Goal: Task Accomplishment & Management: Manage account settings

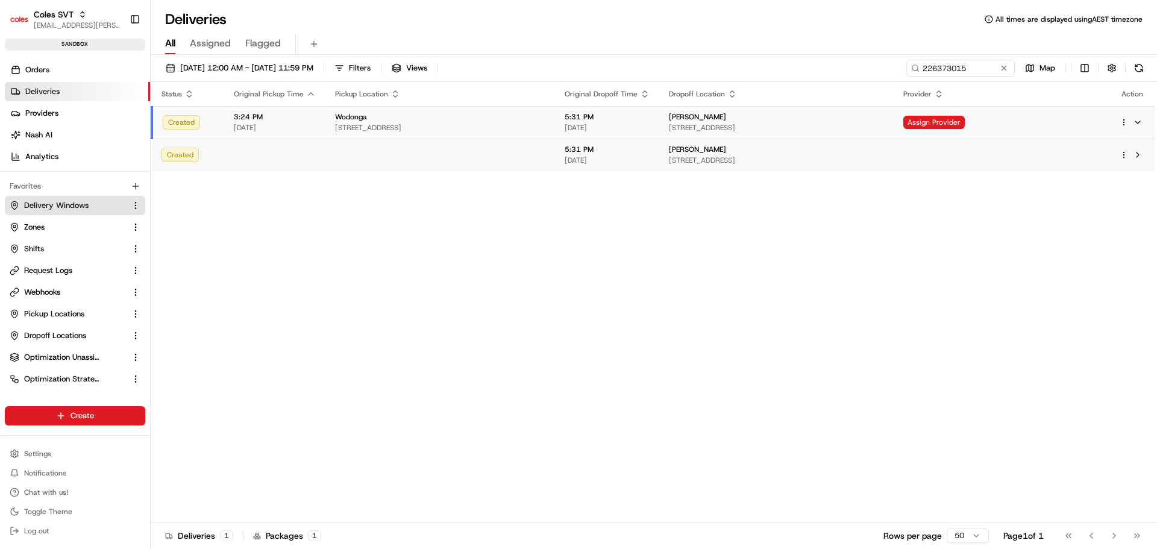
drag, startPoint x: 52, startPoint y: 201, endPoint x: 93, endPoint y: 200, distance: 41.0
click at [53, 201] on span "Delivery Windows" at bounding box center [56, 205] width 65 height 11
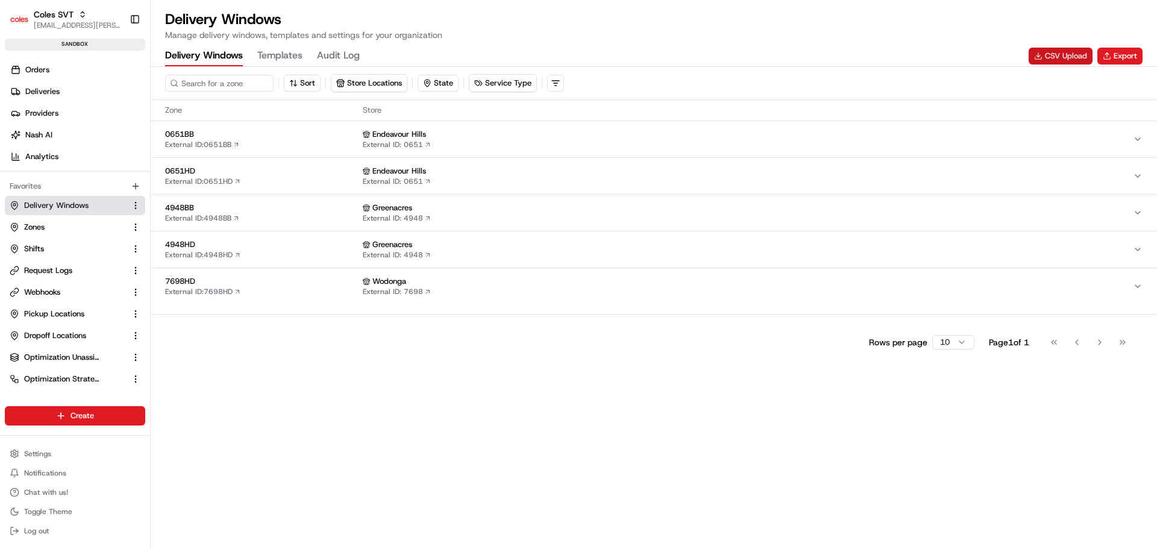
click at [1078, 56] on button "CSV Upload" at bounding box center [1061, 56] width 64 height 17
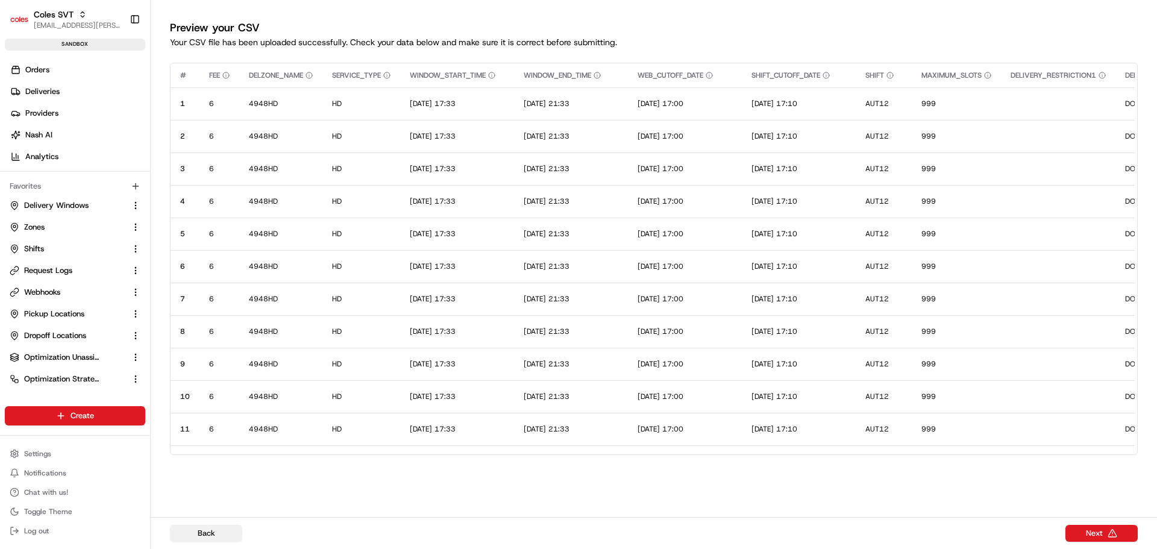
click at [221, 535] on button "Back" at bounding box center [206, 533] width 72 height 17
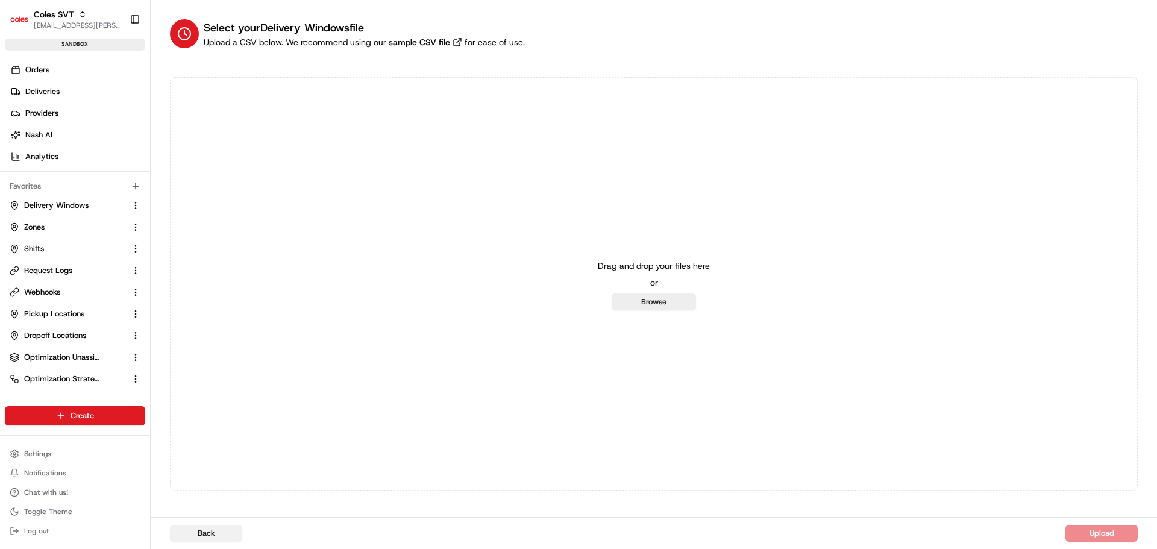
click at [200, 531] on button "Back" at bounding box center [206, 533] width 72 height 17
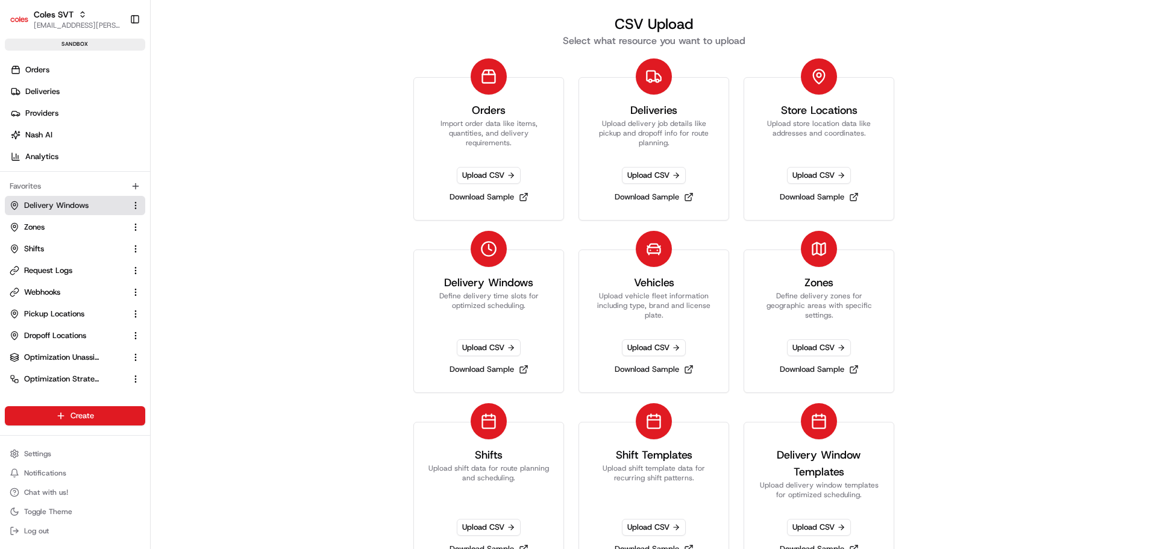
click at [57, 204] on span "Delivery Windows" at bounding box center [56, 205] width 65 height 11
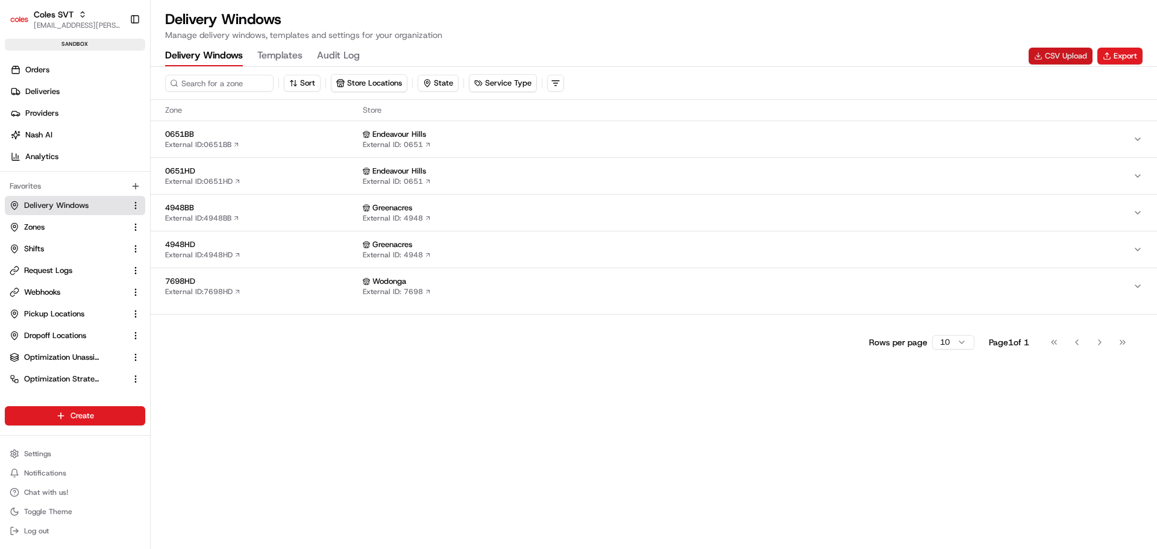
click at [1060, 60] on button "CSV Upload" at bounding box center [1061, 56] width 64 height 17
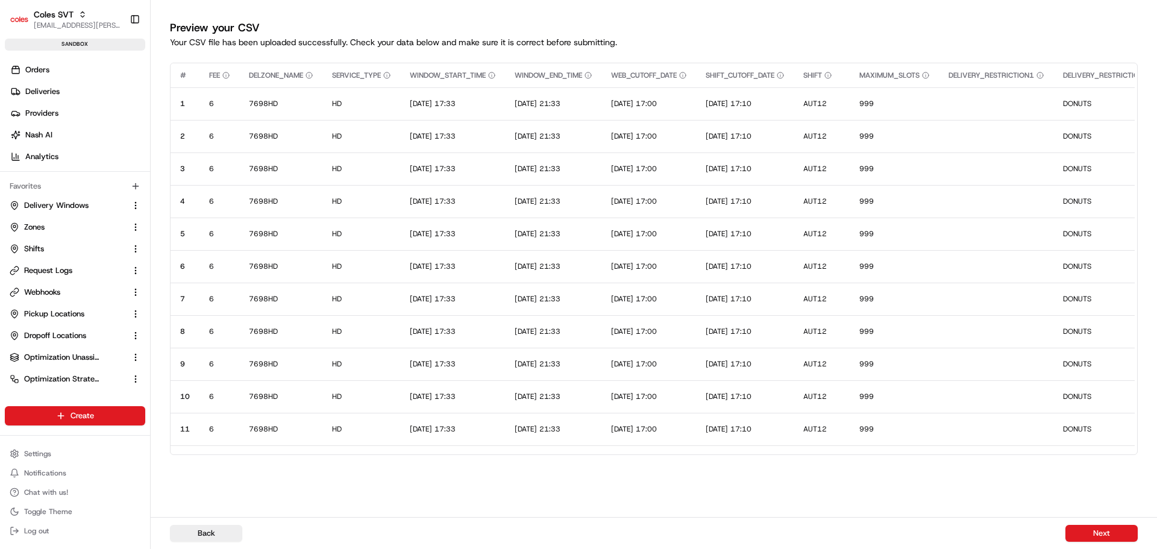
drag, startPoint x: 1078, startPoint y: 537, endPoint x: 990, endPoint y: 509, distance: 91.7
click at [1078, 536] on button "Next" at bounding box center [1102, 533] width 72 height 17
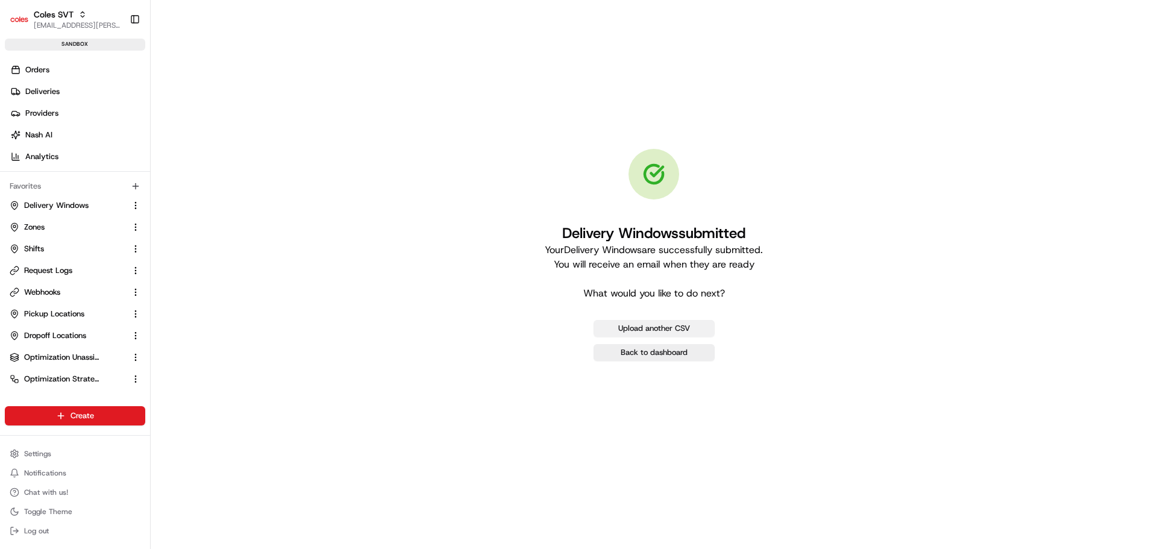
click at [675, 328] on button "Upload another CSV" at bounding box center [654, 328] width 121 height 17
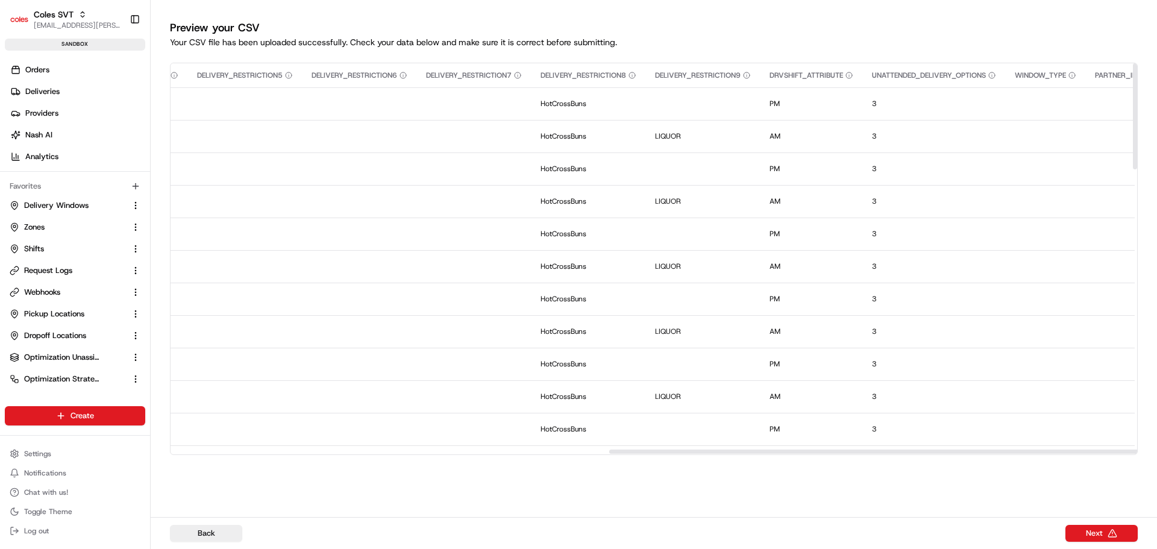
drag, startPoint x: 719, startPoint y: 451, endPoint x: 1118, endPoint y: 457, distance: 399.7
click at [1156, 454] on div at bounding box center [1089, 452] width 961 height 4
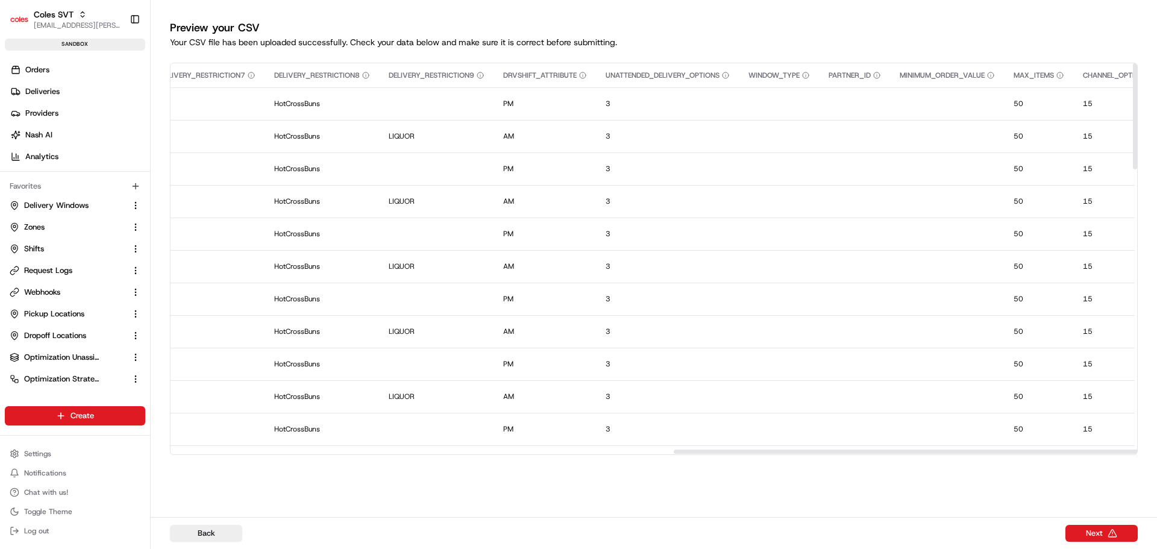
drag, startPoint x: 1064, startPoint y: 452, endPoint x: 1157, endPoint y: 453, distance: 92.8
click at [1157, 453] on div at bounding box center [1154, 452] width 961 height 4
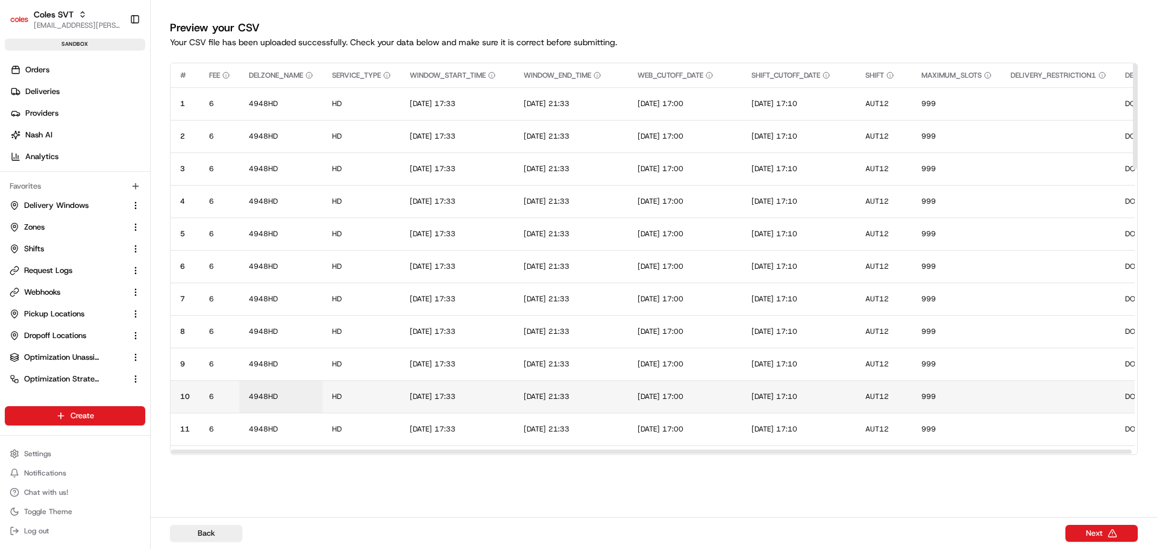
drag, startPoint x: 990, startPoint y: 453, endPoint x: 252, endPoint y: 408, distance: 739.3
click at [231, 450] on div at bounding box center [651, 452] width 961 height 4
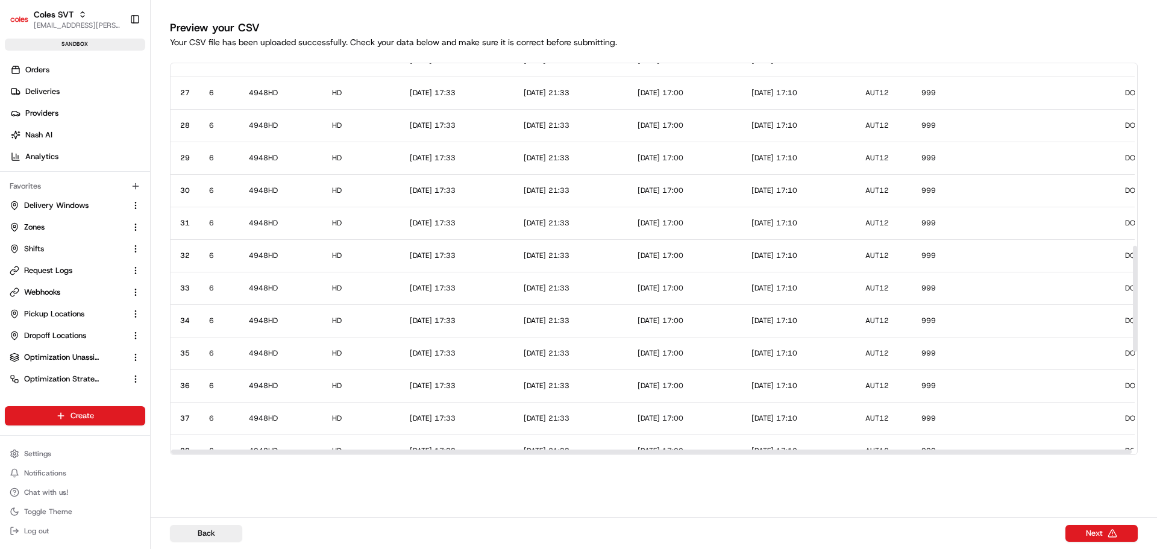
scroll to position [1037, 0]
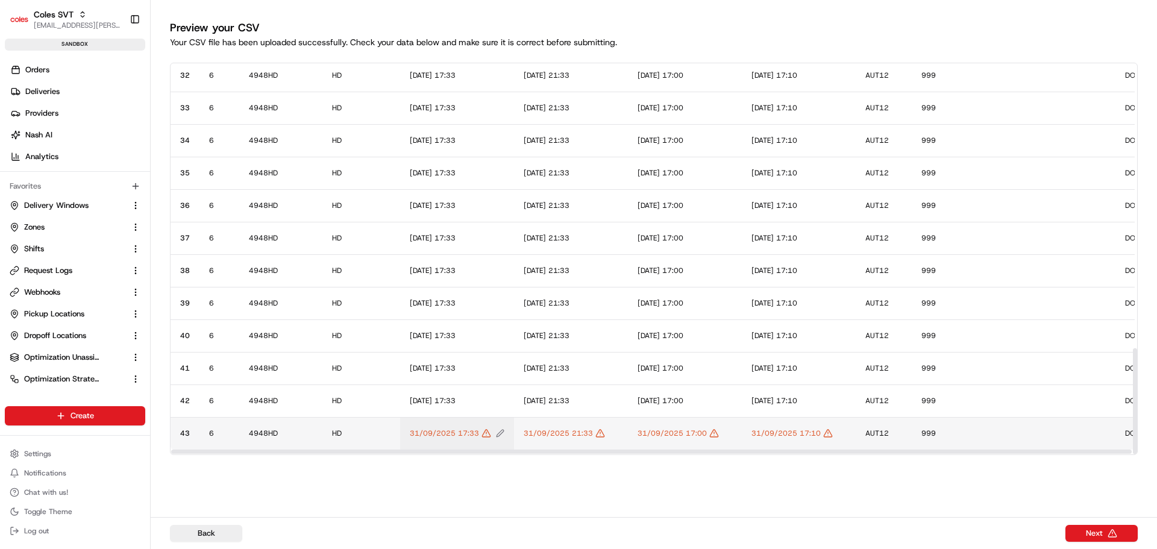
click at [502, 433] on icon "Edit WINDOW_START_TIME value" at bounding box center [500, 433] width 8 height 8
click at [405, 475] on div at bounding box center [578, 274] width 1157 height 549
click at [224, 534] on button "Back" at bounding box center [206, 533] width 72 height 17
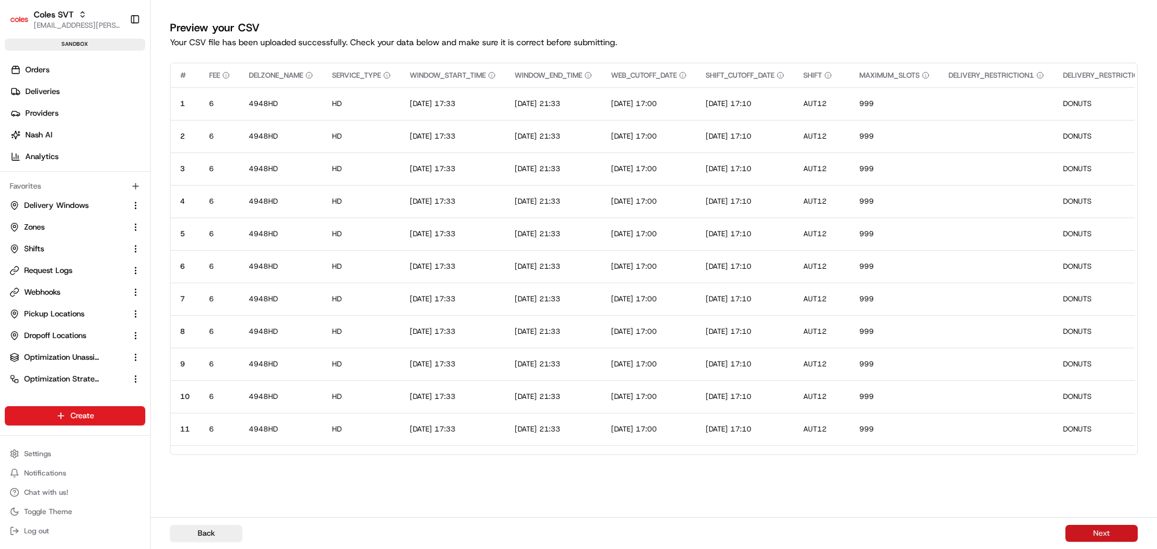
click at [1110, 534] on button "Next" at bounding box center [1102, 533] width 72 height 17
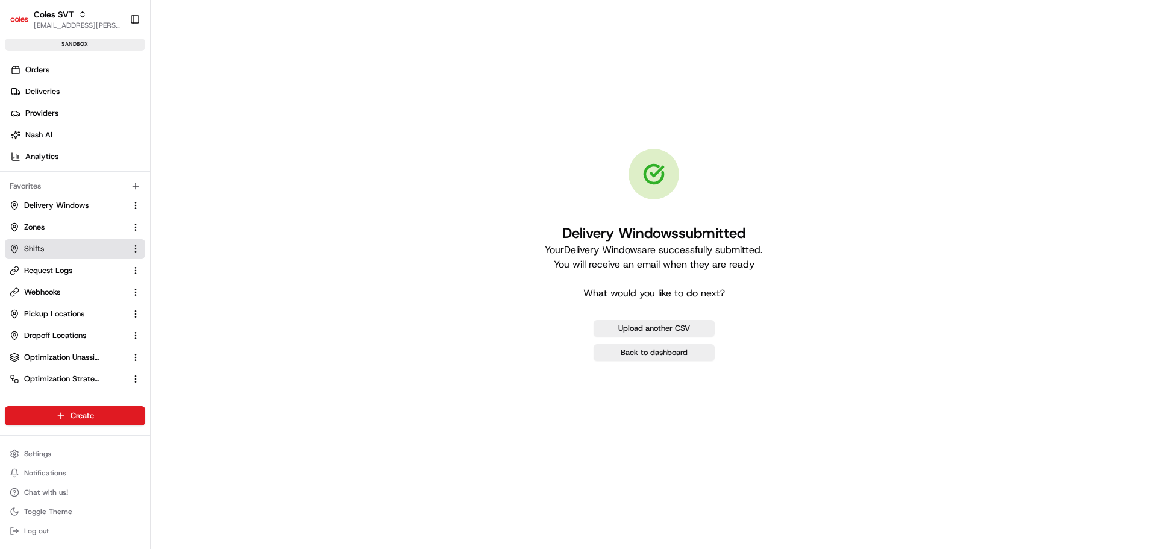
click at [48, 241] on button "Shifts" at bounding box center [75, 248] width 140 height 19
click at [31, 244] on span "Shifts" at bounding box center [34, 249] width 20 height 11
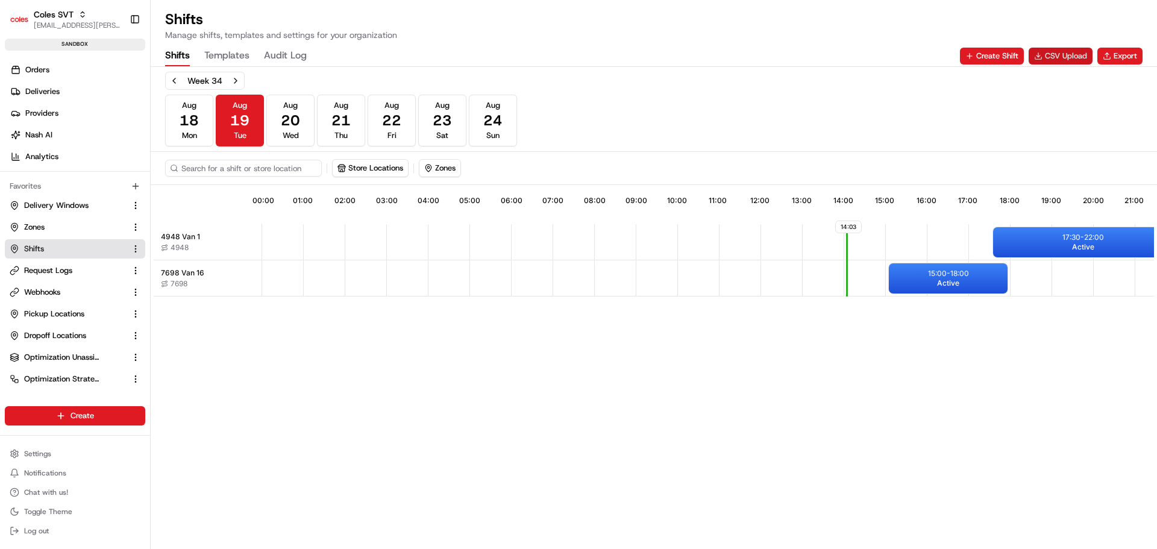
click at [1075, 58] on button "CSV Upload" at bounding box center [1061, 56] width 64 height 17
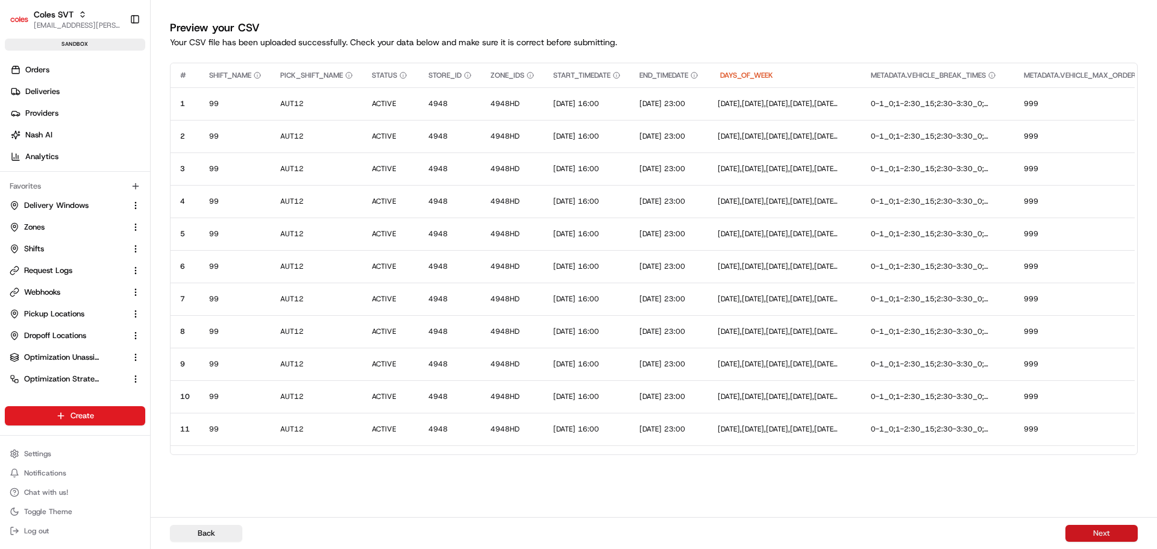
click at [1106, 534] on button "Next" at bounding box center [1102, 533] width 72 height 17
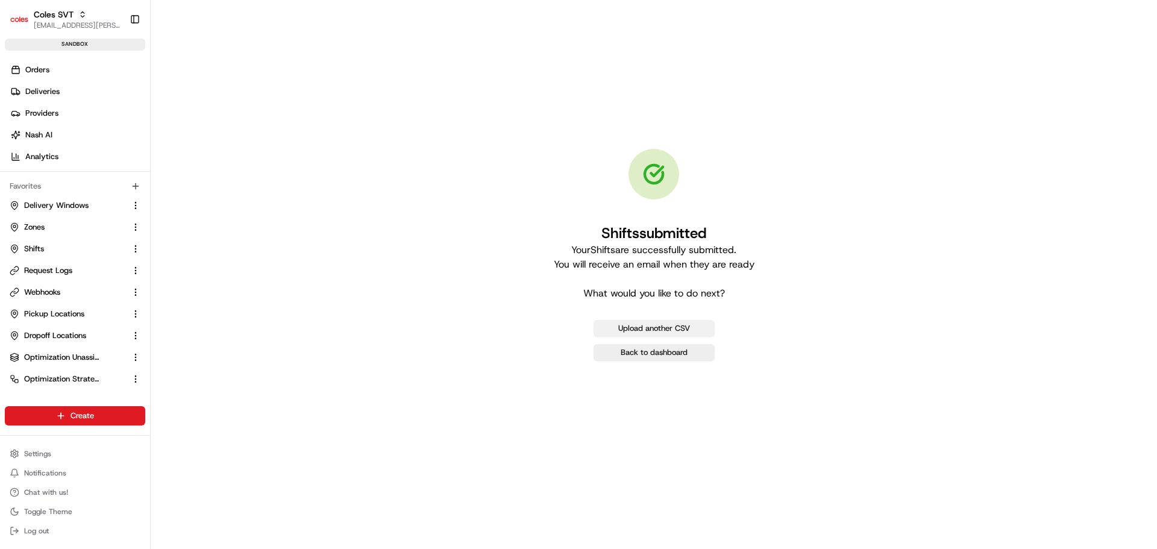
click at [690, 329] on button "Upload another CSV" at bounding box center [654, 328] width 121 height 17
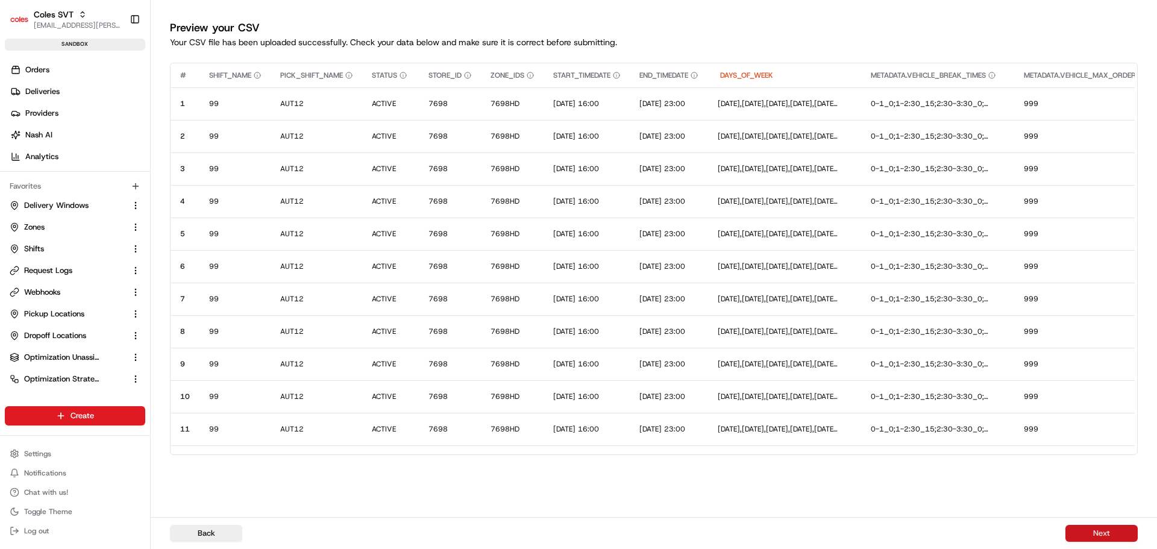
click at [1113, 535] on button "Next" at bounding box center [1102, 533] width 72 height 17
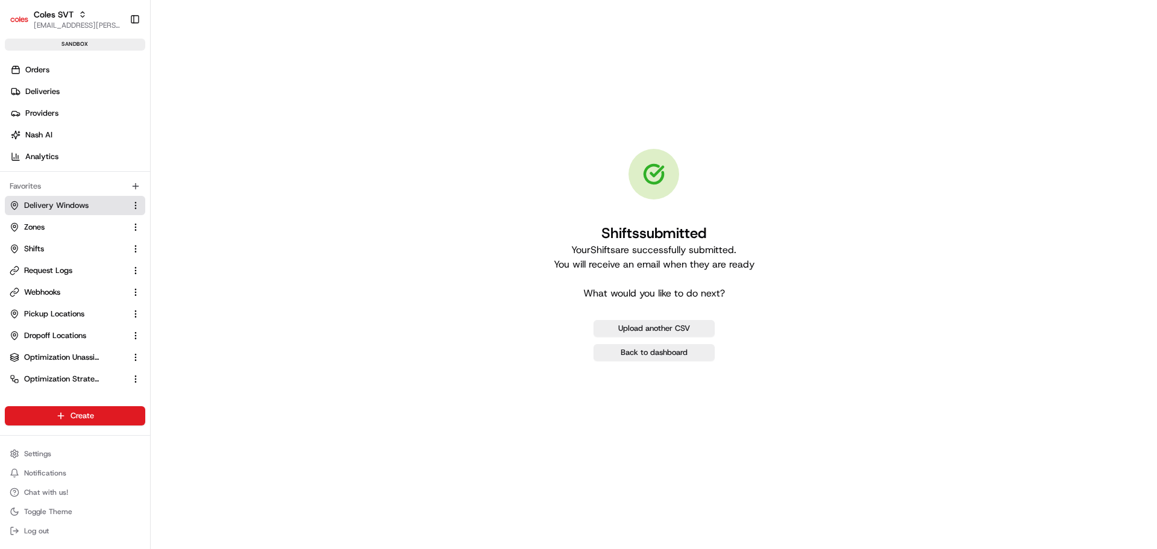
click at [72, 203] on span "Delivery Windows" at bounding box center [56, 205] width 65 height 11
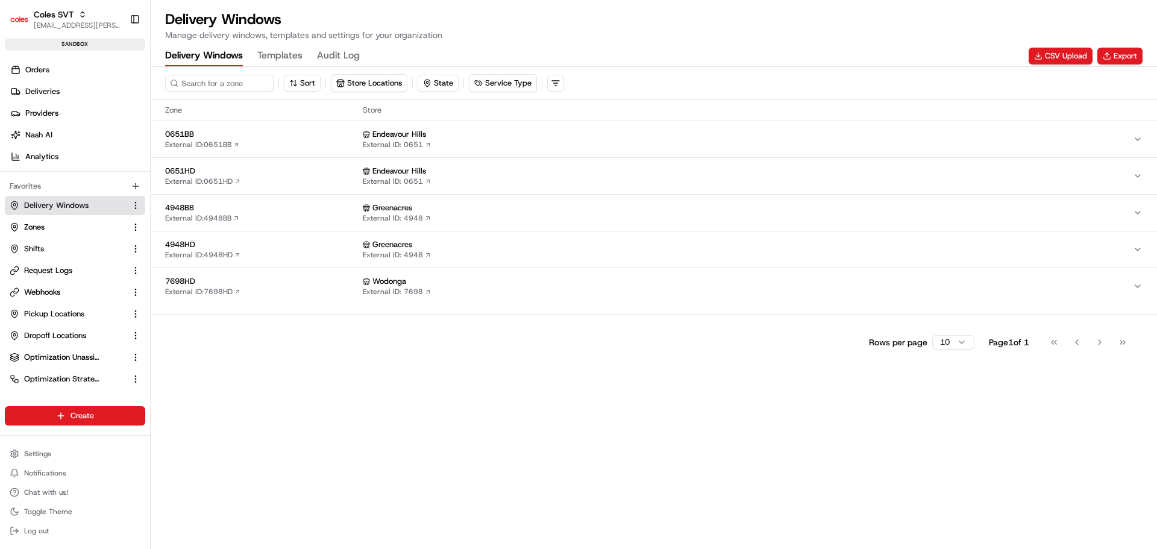
click at [292, 242] on span "4948HD" at bounding box center [261, 244] width 193 height 11
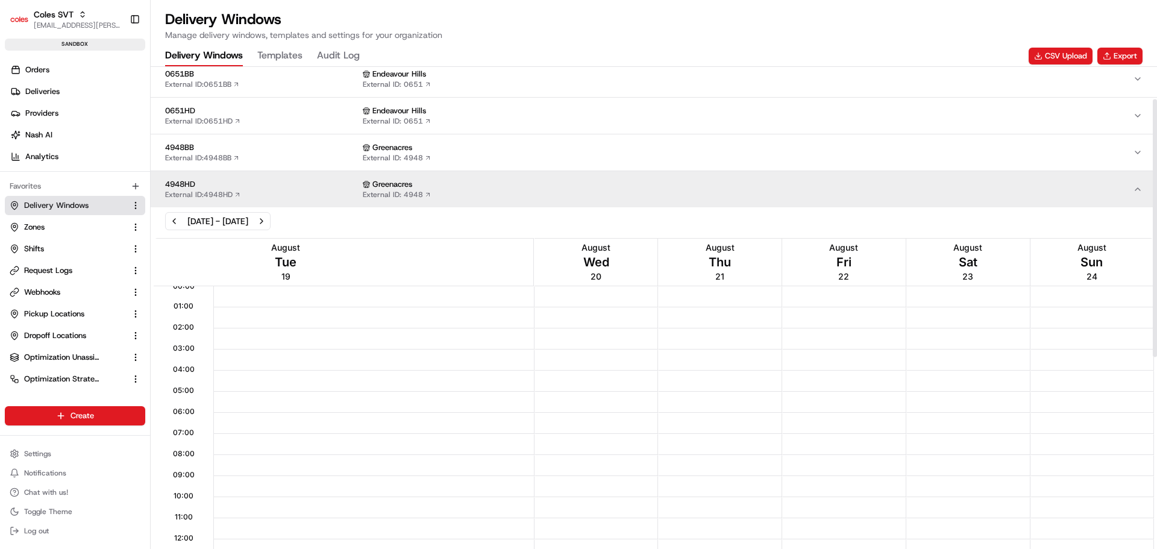
scroll to position [301, 0]
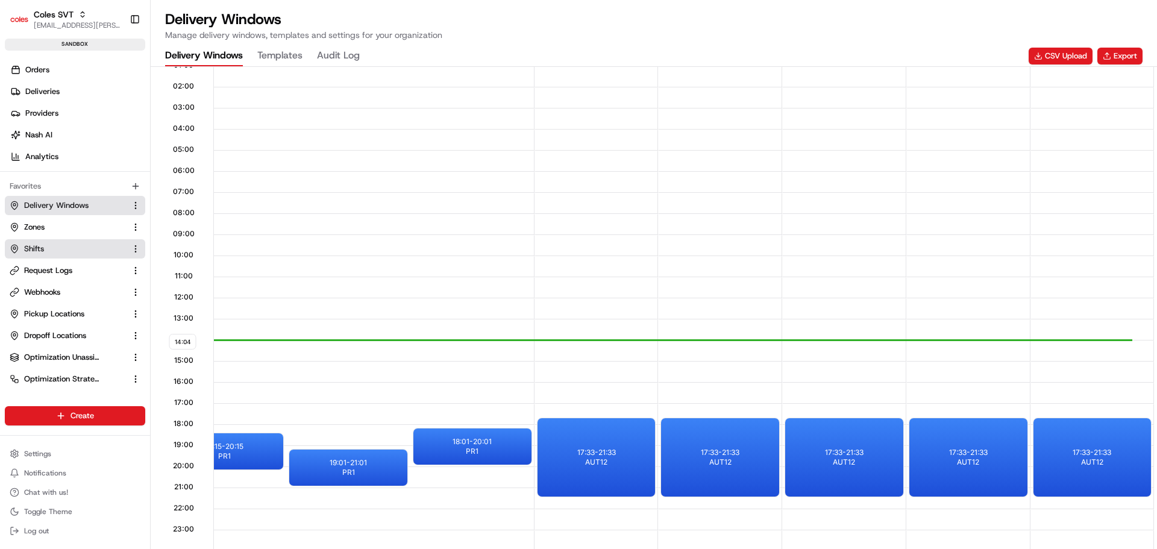
click at [45, 253] on link "Shifts" at bounding box center [68, 249] width 116 height 11
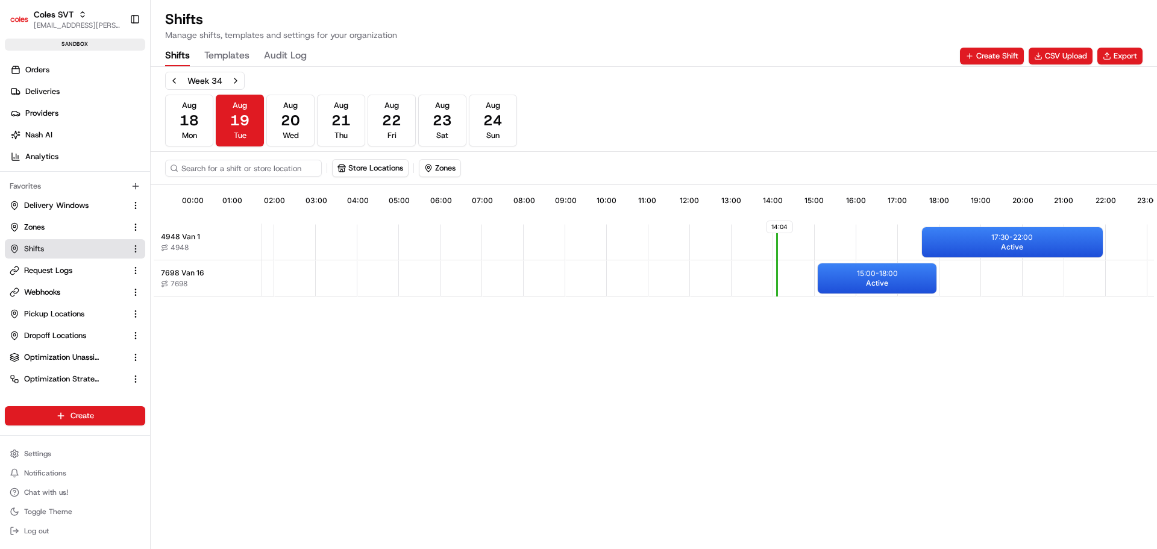
scroll to position [0, 106]
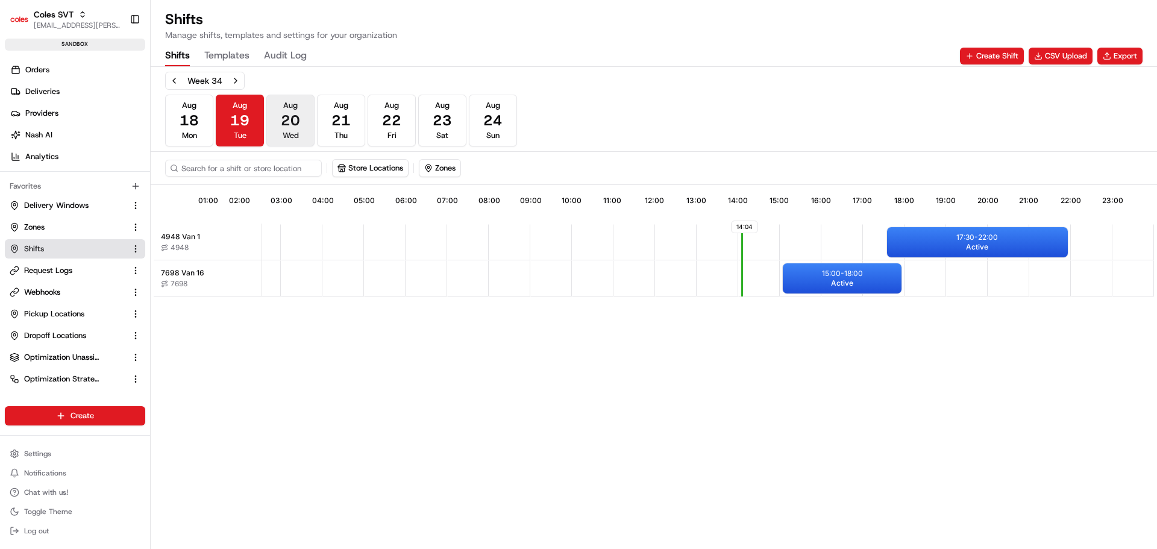
click at [293, 121] on span "20" at bounding box center [290, 120] width 19 height 19
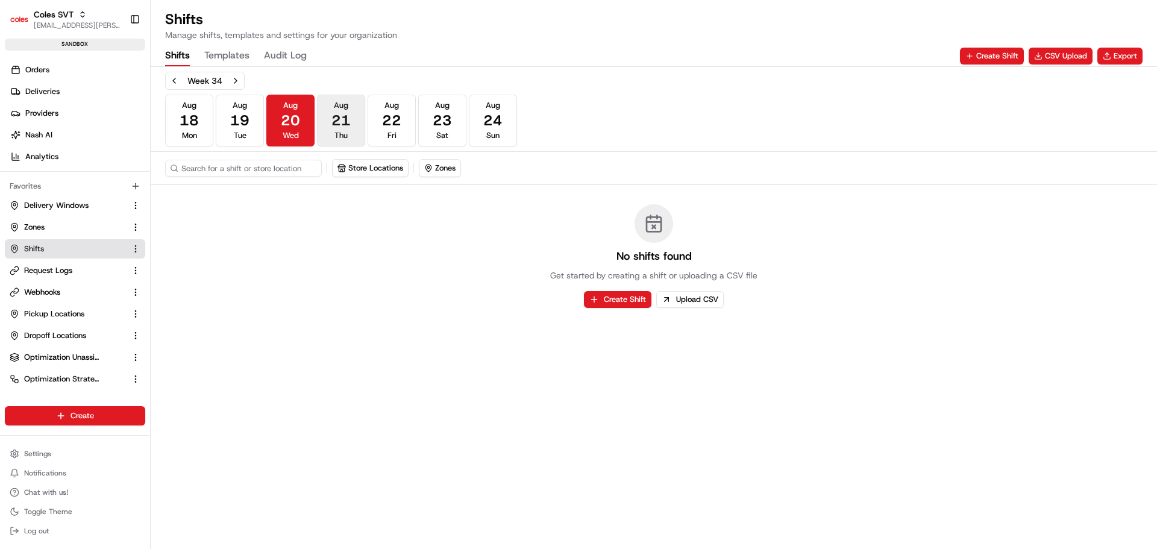
click at [339, 121] on span "21" at bounding box center [341, 120] width 19 height 19
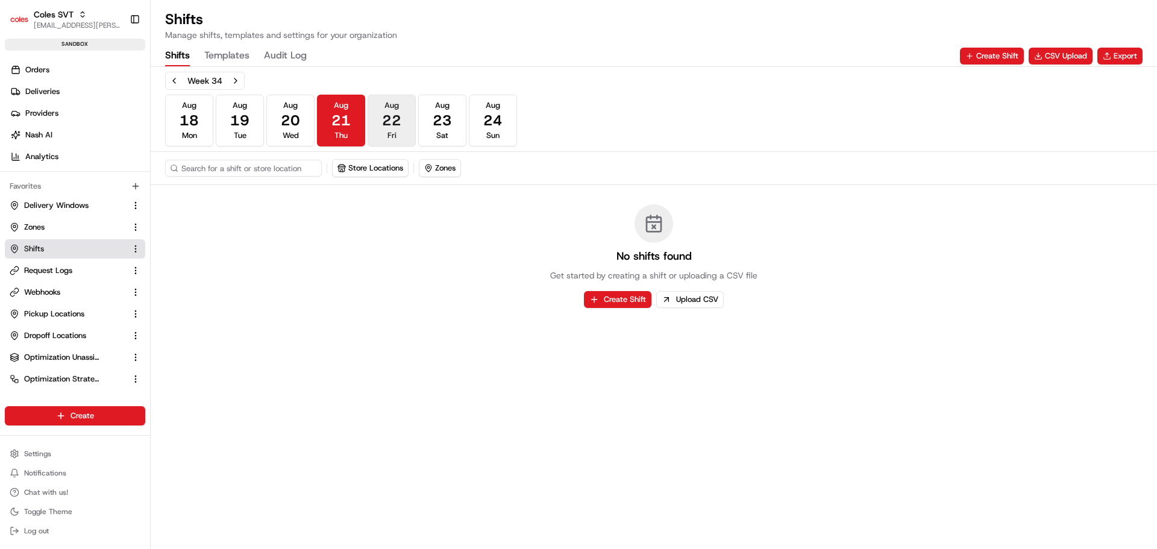
click at [398, 118] on span "22" at bounding box center [391, 120] width 19 height 19
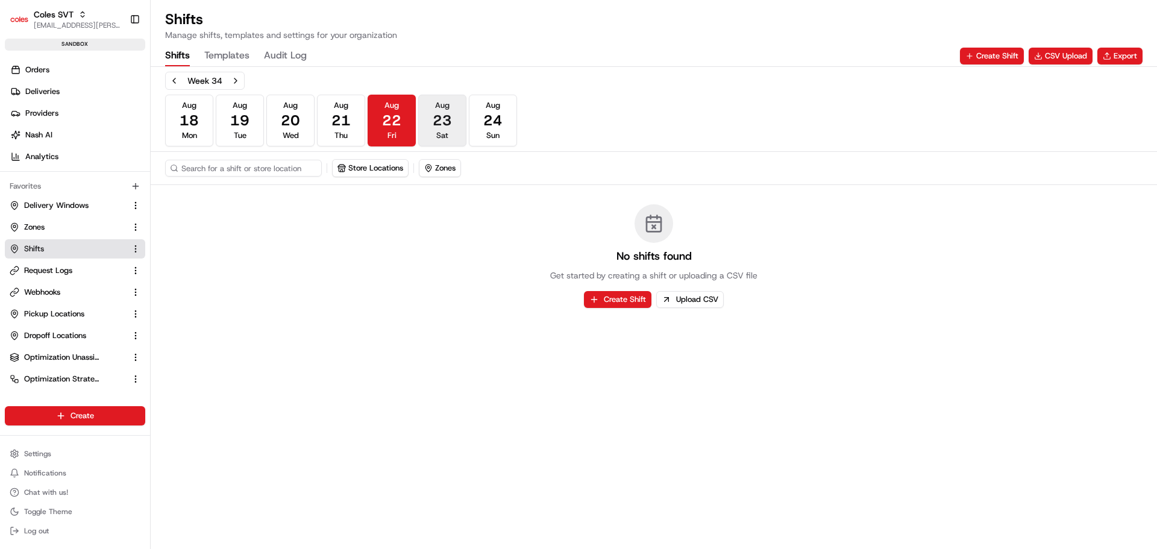
drag, startPoint x: 450, startPoint y: 113, endPoint x: 491, endPoint y: 115, distance: 40.4
click at [453, 113] on button "Aug 23 Sat" at bounding box center [442, 121] width 48 height 52
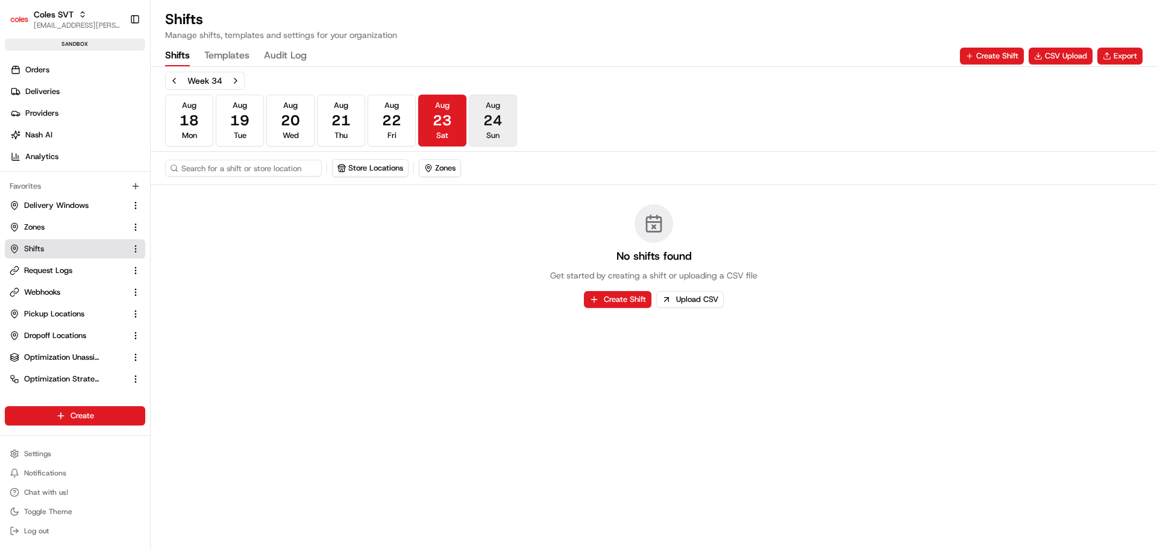
drag, startPoint x: 491, startPoint y: 115, endPoint x: 485, endPoint y: 116, distance: 6.7
click at [491, 116] on span "24" at bounding box center [492, 120] width 19 height 19
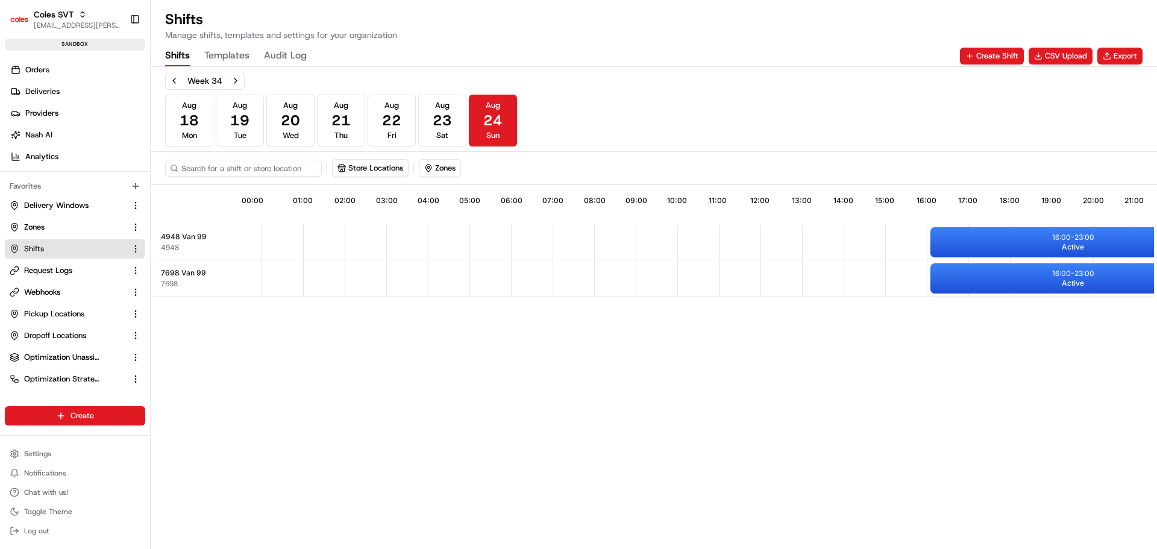
click at [283, 134] on span "Wed" at bounding box center [291, 135] width 16 height 11
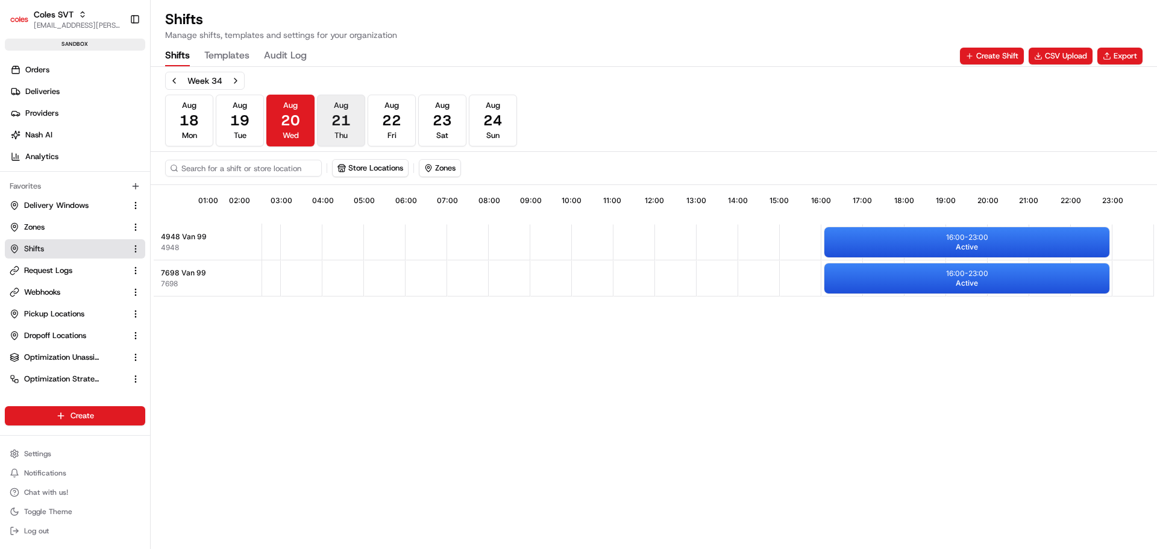
drag, startPoint x: 337, startPoint y: 122, endPoint x: 370, endPoint y: 121, distance: 32.6
click at [338, 122] on span "21" at bounding box center [341, 120] width 19 height 19
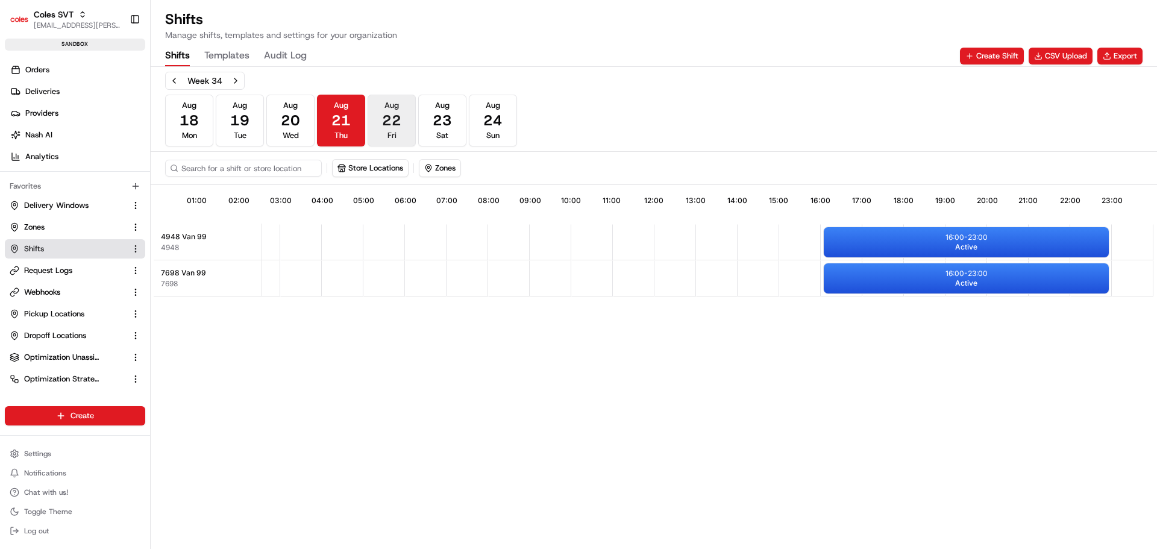
click at [389, 120] on span "22" at bounding box center [391, 120] width 19 height 19
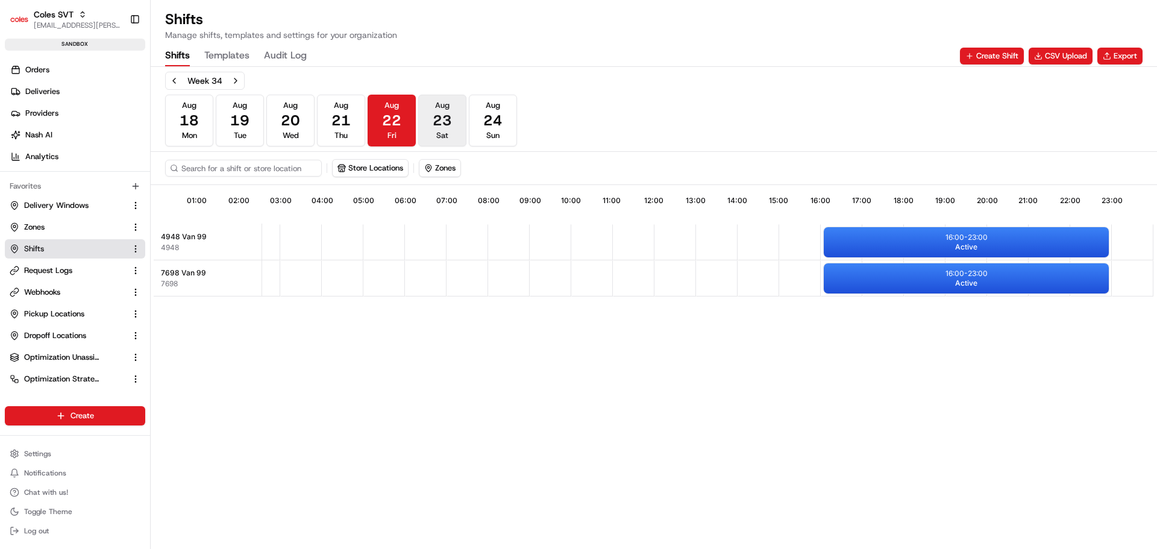
click at [441, 118] on span "23" at bounding box center [442, 120] width 19 height 19
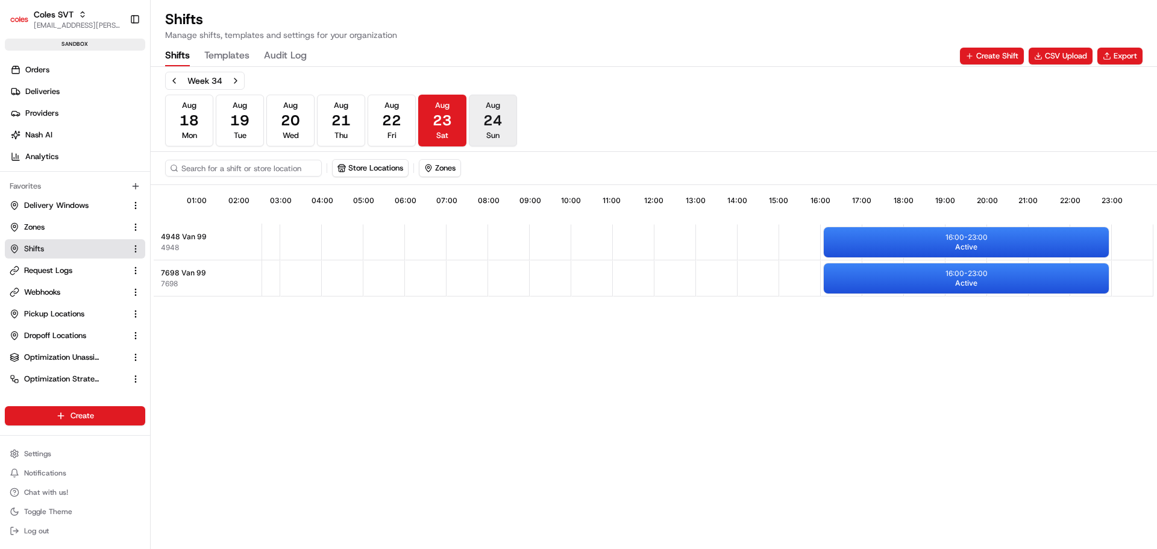
click at [484, 117] on span "24" at bounding box center [492, 120] width 19 height 19
click at [980, 244] on div "16:00 - 23:00 Active" at bounding box center [966, 242] width 285 height 30
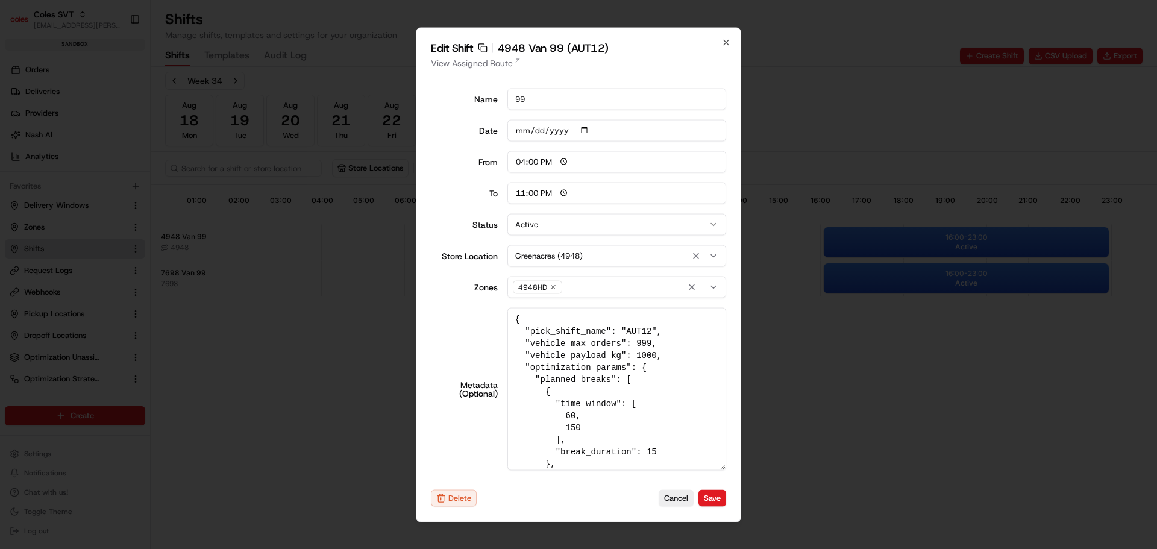
drag, startPoint x: 720, startPoint y: 415, endPoint x: 716, endPoint y: 518, distance: 102.6
click at [716, 518] on div "Edit Shift Copy sft_HhRk6ZEwUxfPKATpQuDq9u 4948 Van 99 (AUT12) View Assigned Ro…" at bounding box center [579, 274] width 326 height 495
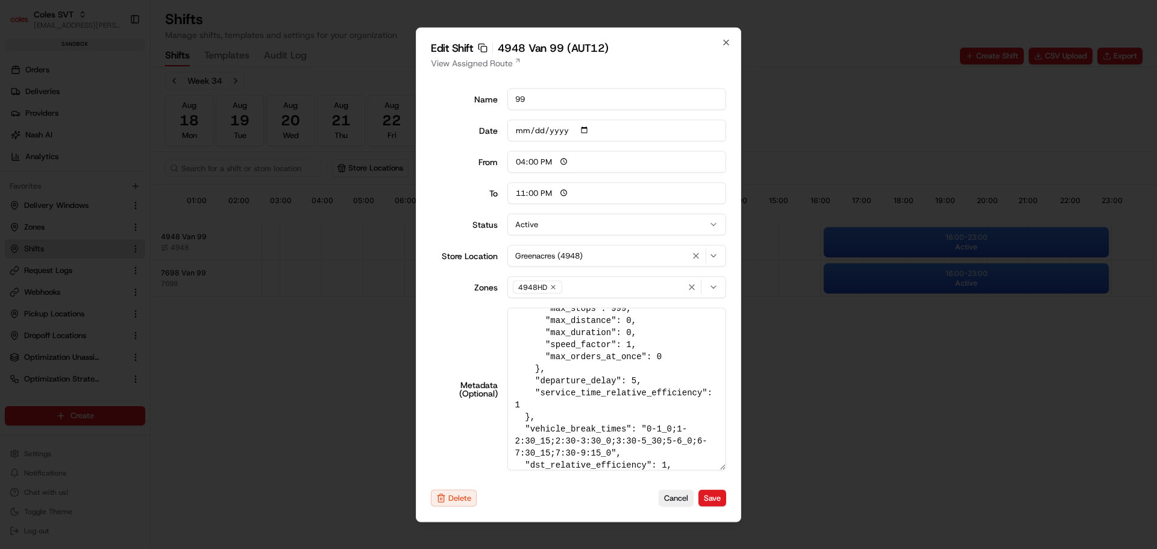
scroll to position [439, 0]
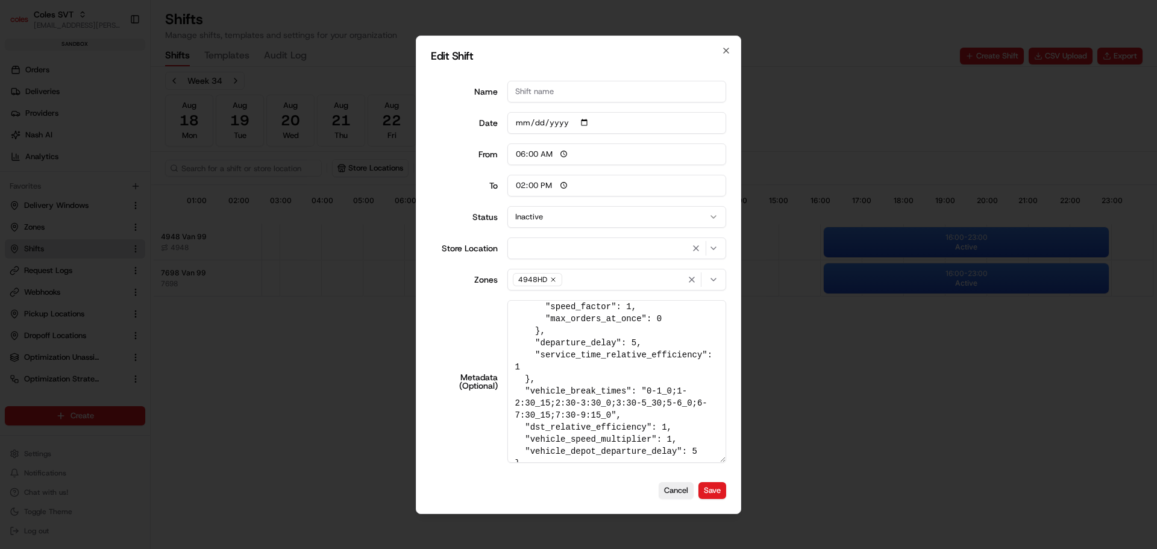
type input "06:00"
type input "14:00"
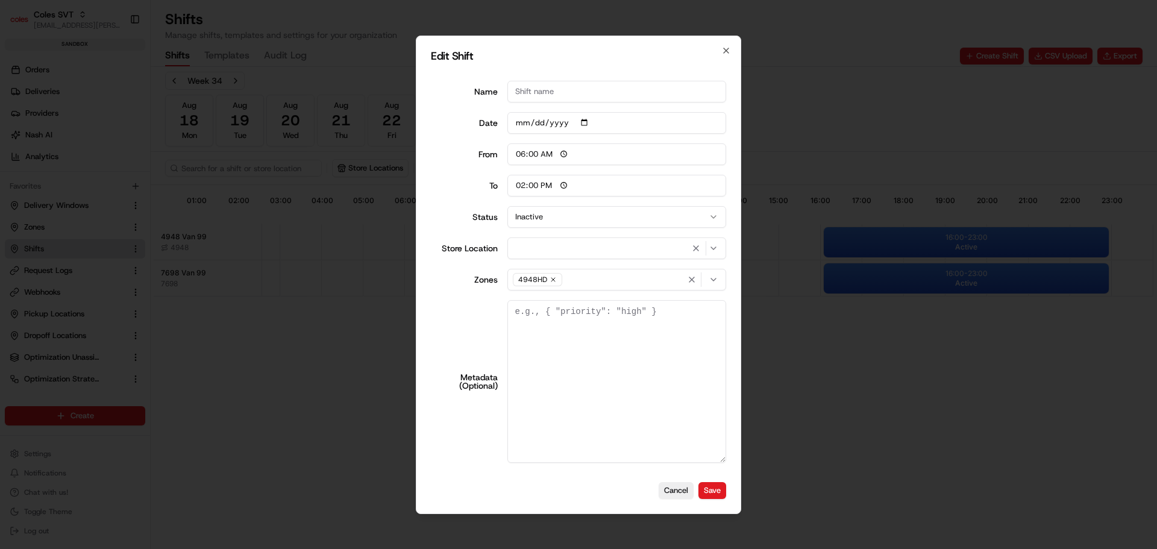
click at [202, 333] on div at bounding box center [578, 274] width 1157 height 549
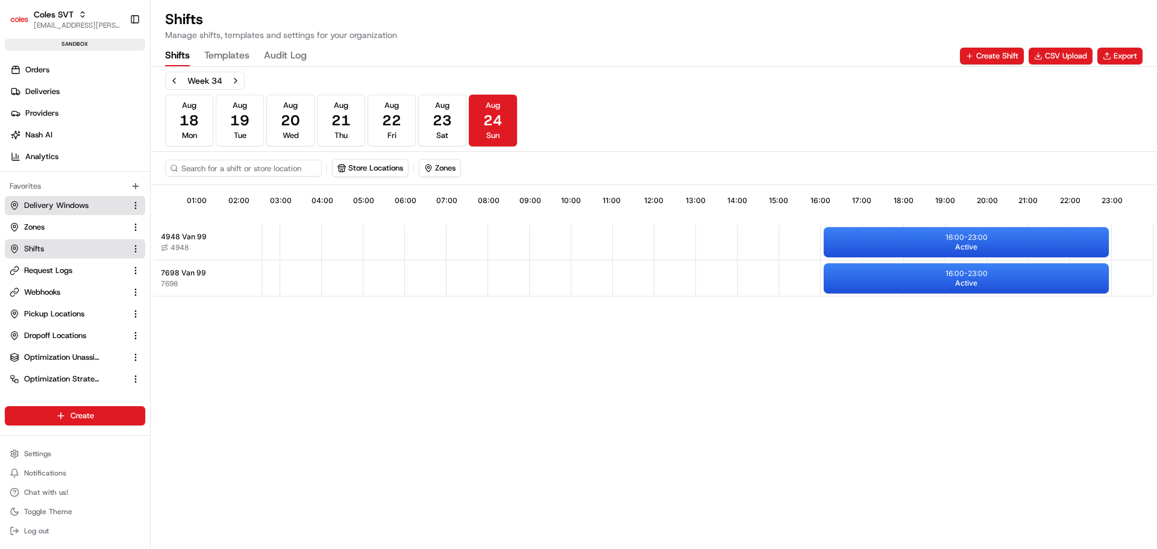
click at [61, 203] on span "Delivery Windows" at bounding box center [56, 205] width 65 height 11
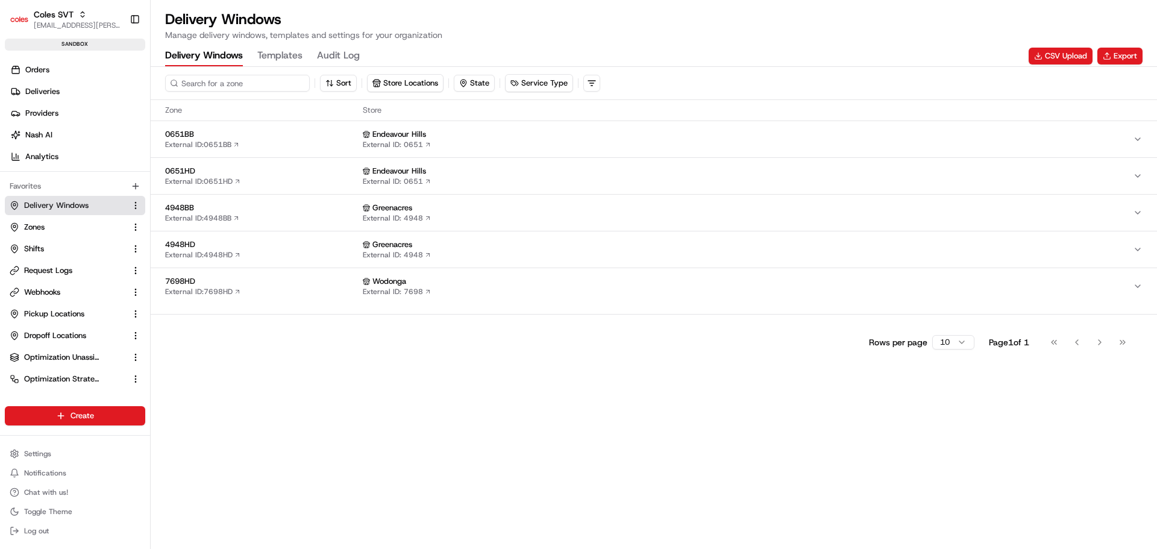
click at [197, 87] on input at bounding box center [237, 83] width 145 height 17
click at [274, 289] on div "7698HD External ID: 7698HD" at bounding box center [261, 286] width 193 height 20
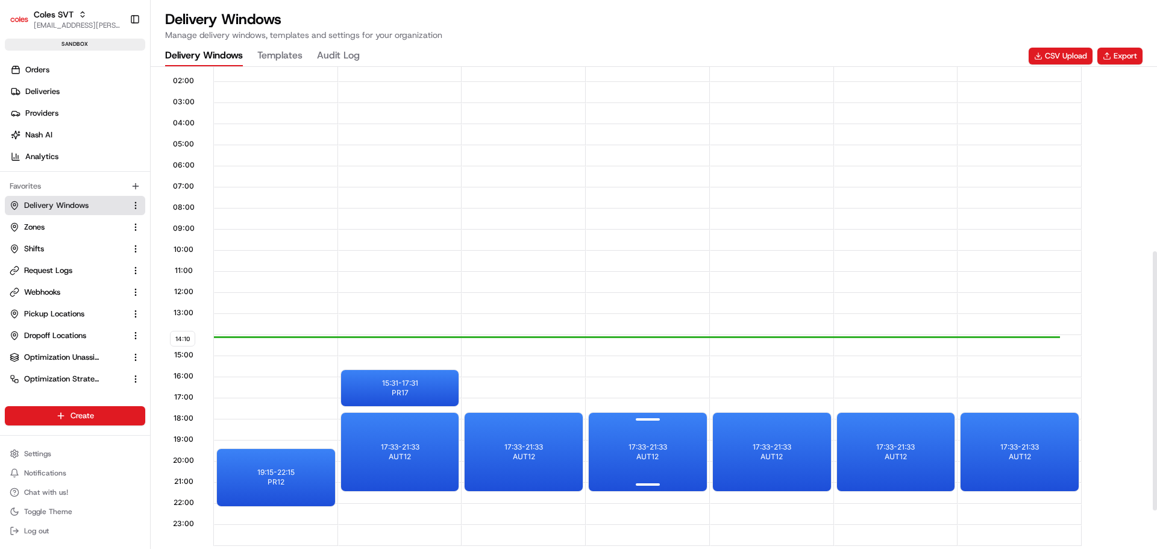
scroll to position [362, 0]
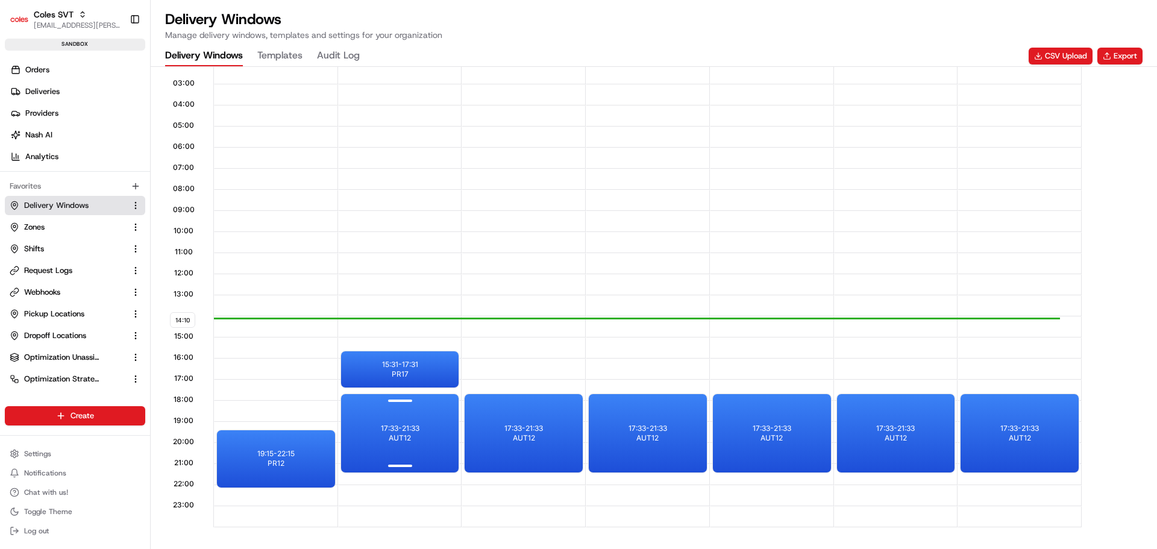
click at [406, 421] on div "17:33 - 21:33 AUT12" at bounding box center [400, 433] width 118 height 78
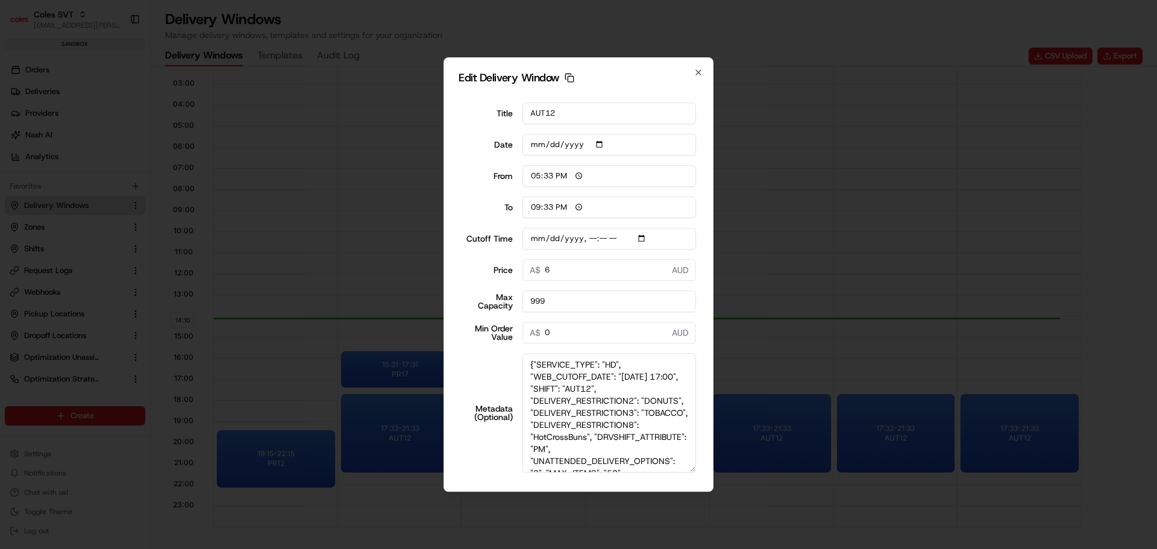
drag, startPoint x: 693, startPoint y: 413, endPoint x: 690, endPoint y: 496, distance: 83.2
click at [690, 496] on body "Coles SVT piyush.raghav@coles.com.au Toggle Sidebar sandbox Orders Deliveries P…" at bounding box center [578, 274] width 1157 height 549
click at [624, 401] on textarea "{"SERVICE_TYPE": "HD", "WEB_CUTOFF_DATE": "19/08/2025 17:00", "SHIFT": "AUT12",…" at bounding box center [610, 412] width 174 height 119
type input "2025-08-19T17:10"
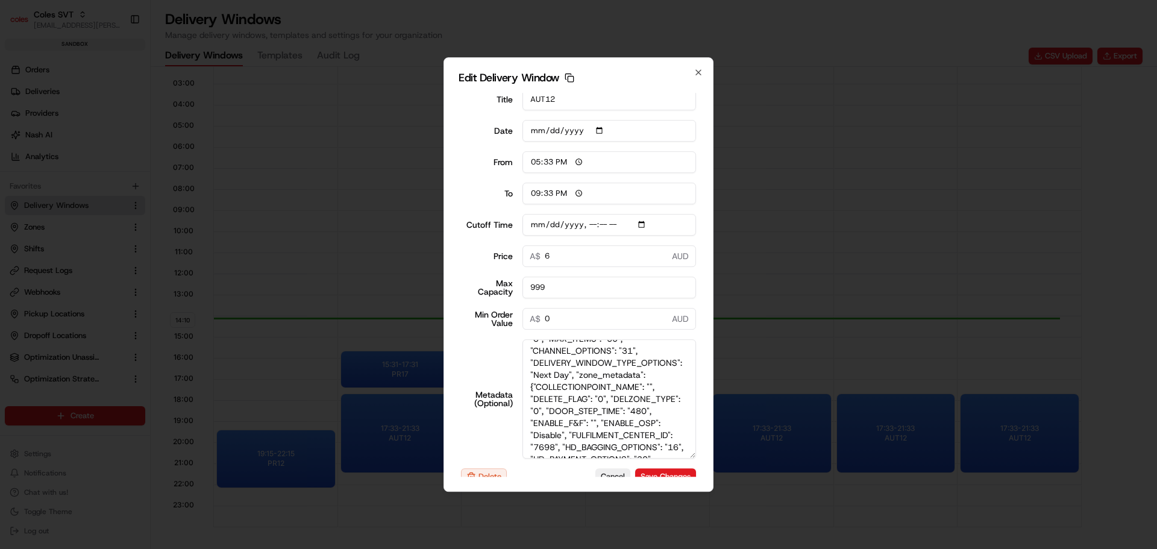
scroll to position [32, 0]
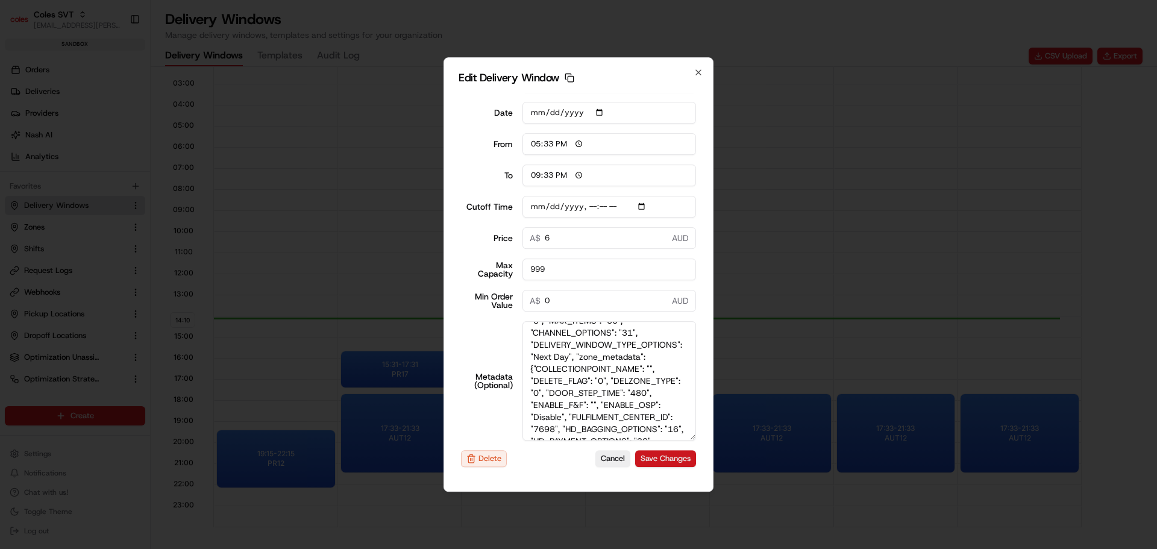
type textarea "{"SERVICE_TYPE": "HD", "WEB_CUTOFF_DATE": "19/08/2025 17:00", "SHIFT": "AUT12",…"
click at [667, 459] on button "Save Changes" at bounding box center [665, 458] width 61 height 17
type input "2025-08-19T17:10"
type input "14:12"
type input "15:12"
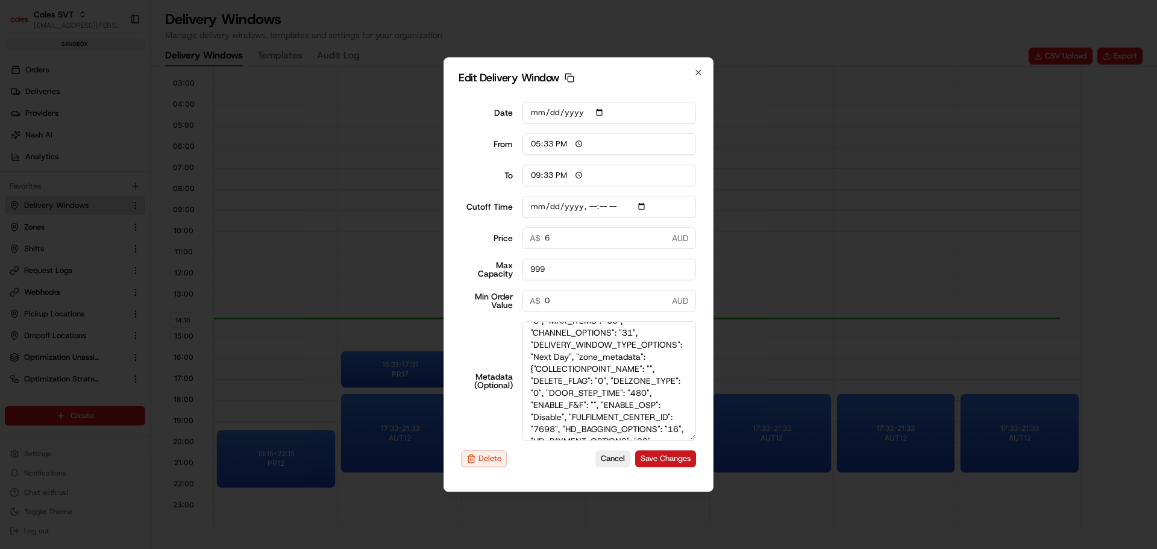
type input "2025-08-19T17:10"
type input "0"
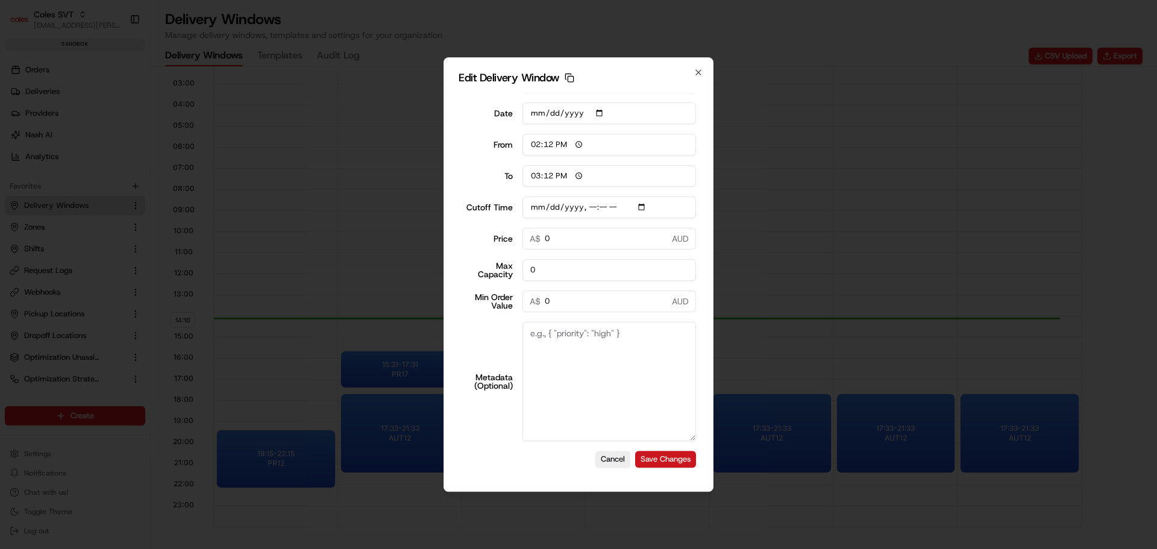
type input "2025-08-19T17:10"
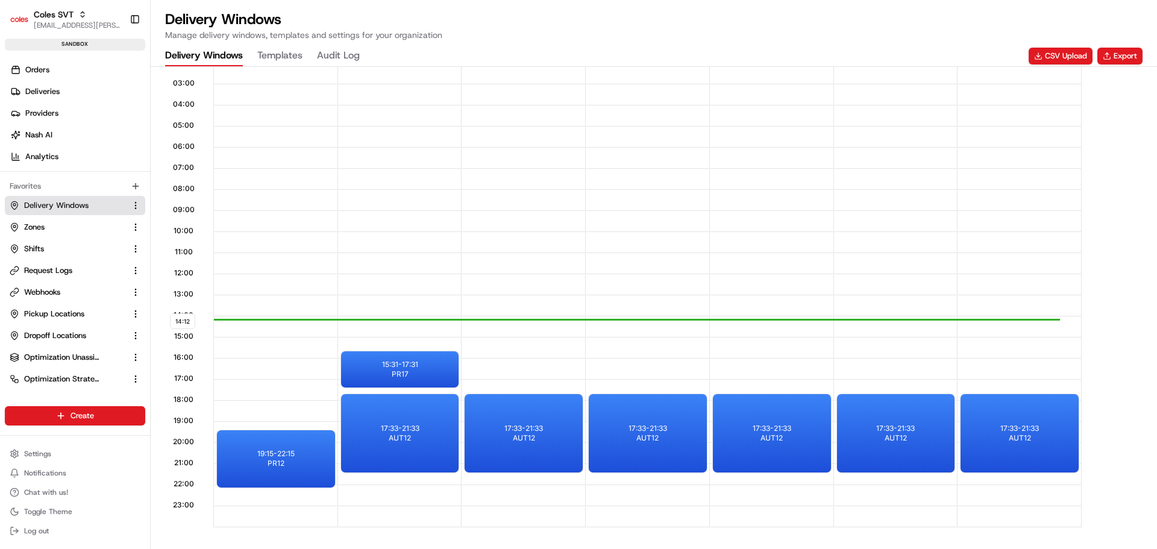
scroll to position [0, 0]
click at [46, 273] on span "Request Logs" at bounding box center [48, 270] width 48 height 11
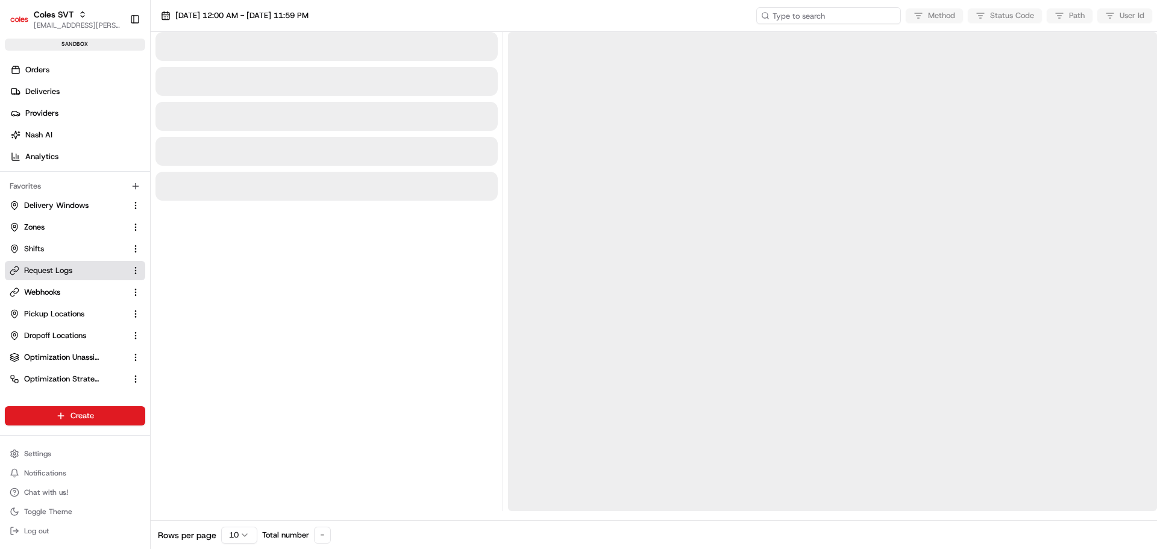
click at [870, 19] on input at bounding box center [829, 15] width 145 height 17
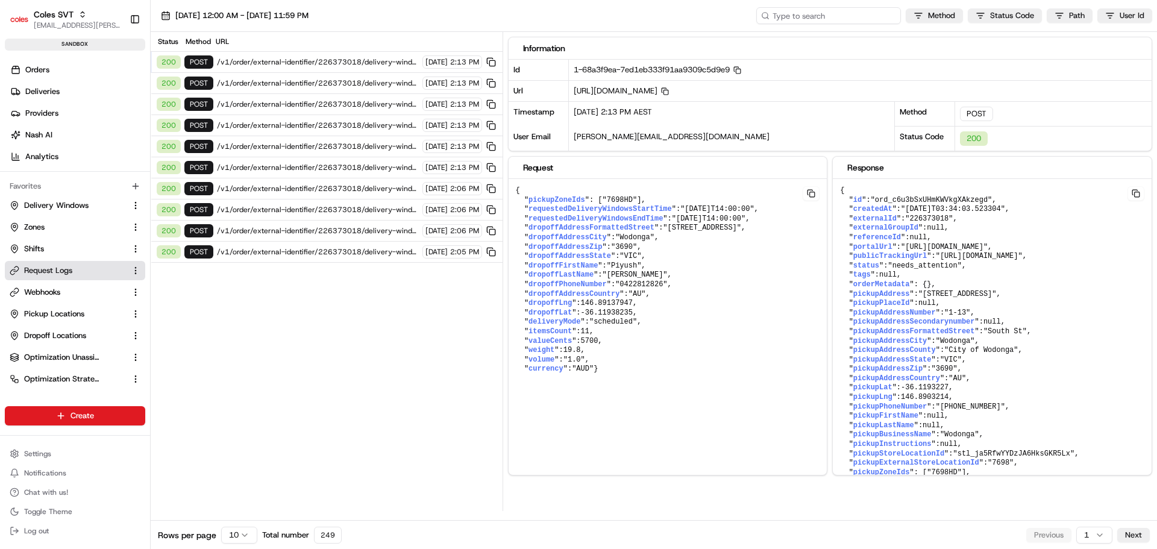
paste input "1-68a3f82a-7d7fde7006c741b8468088f3"
type input "1-68a3f82a-7d7fde7006c741b8468088f3"
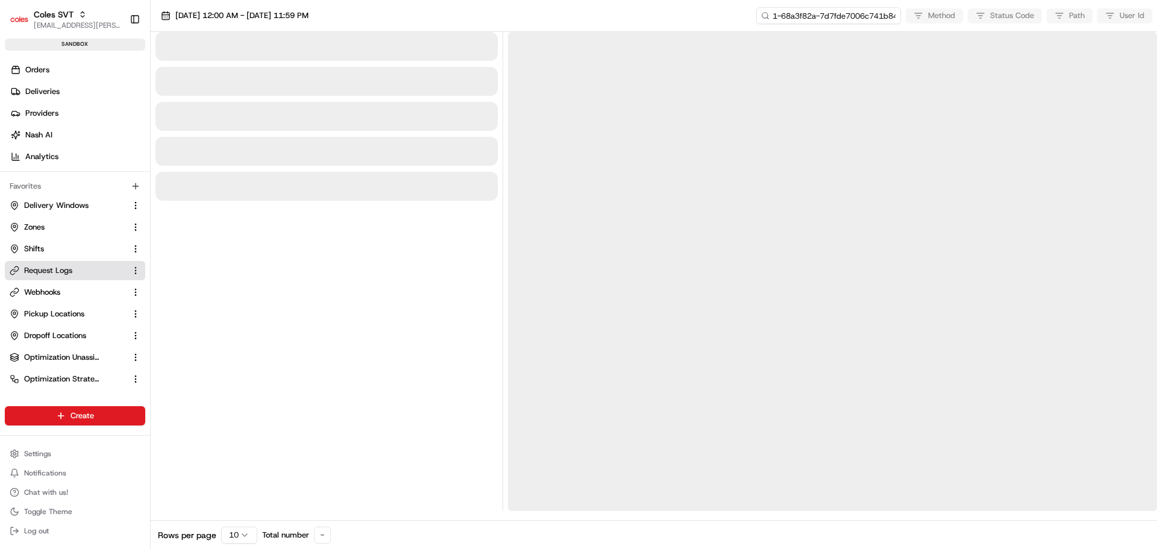
click at [876, 17] on input "1-68a3f82a-7d7fde7006c741b8468088f3" at bounding box center [829, 15] width 145 height 17
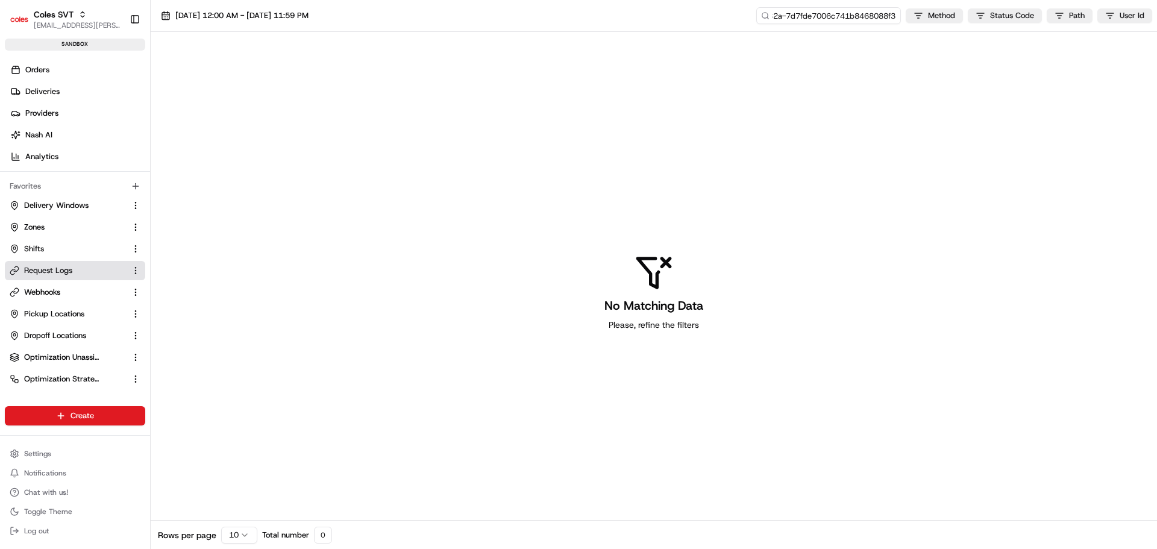
type input "1-68a3f82a-7d7fde7006c741b8468088f3"
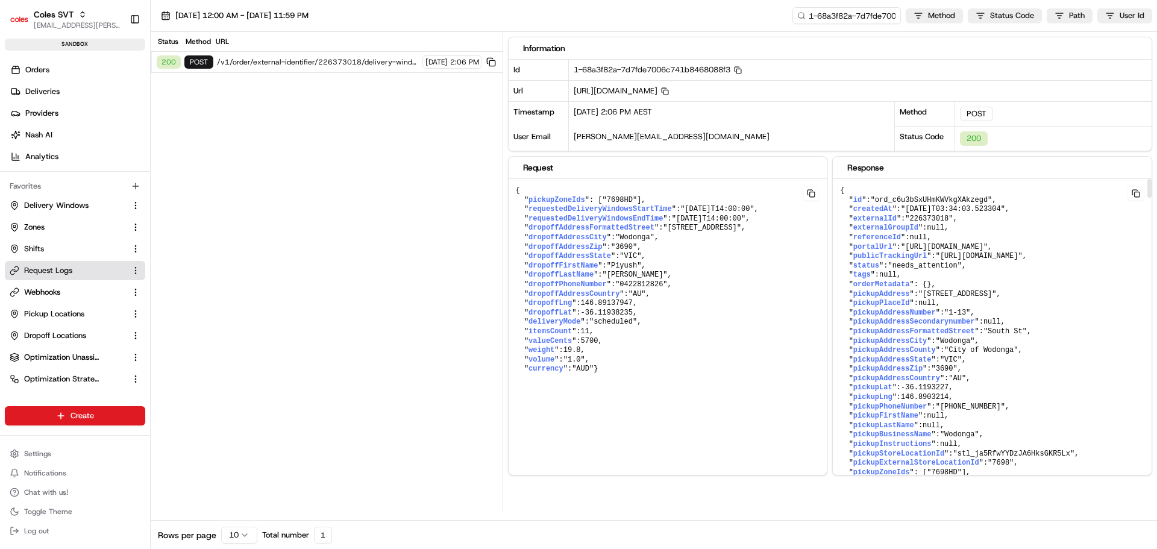
click at [828, 241] on pre "{ " id ": "ord_c6u3bSxUHmKWVkgXAkzegd" , " createdAt ": "2025-08-19T03:34:03.52…" at bounding box center [668, 280] width 319 height 203
click at [828, 219] on pre "{ " id ": "ord_c6u3bSxUHmKWVkgXAkzegd" , " createdAt ": "2025-08-19T03:34:03.52…" at bounding box center [668, 280] width 319 height 203
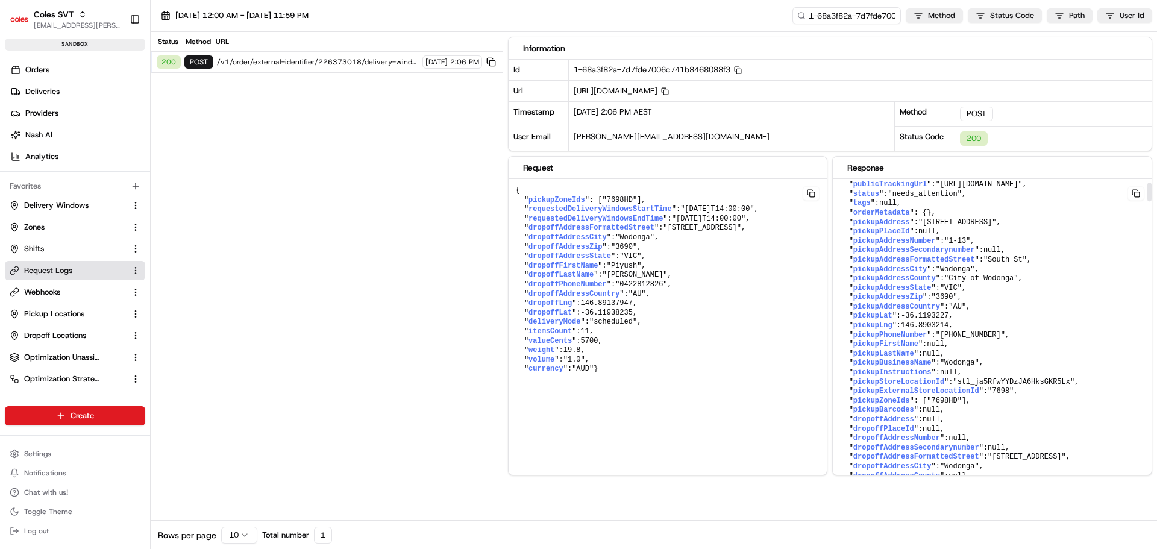
scroll to position [60, 0]
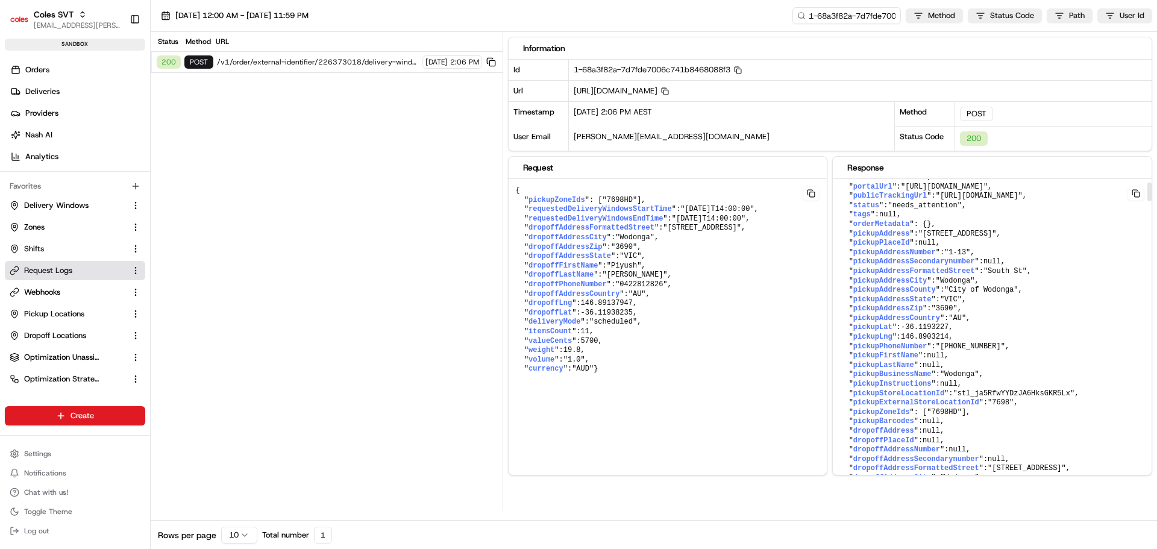
click at [938, 238] on span ""1-13 South St, Wodonga VIC 3690, Australia"" at bounding box center [958, 234] width 78 height 8
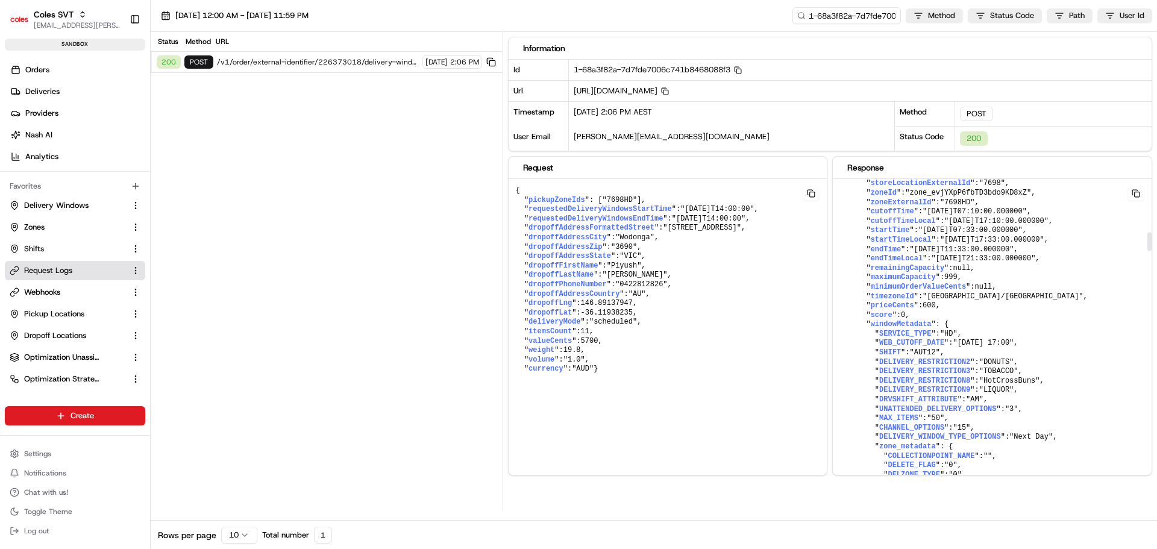
scroll to position [968, 0]
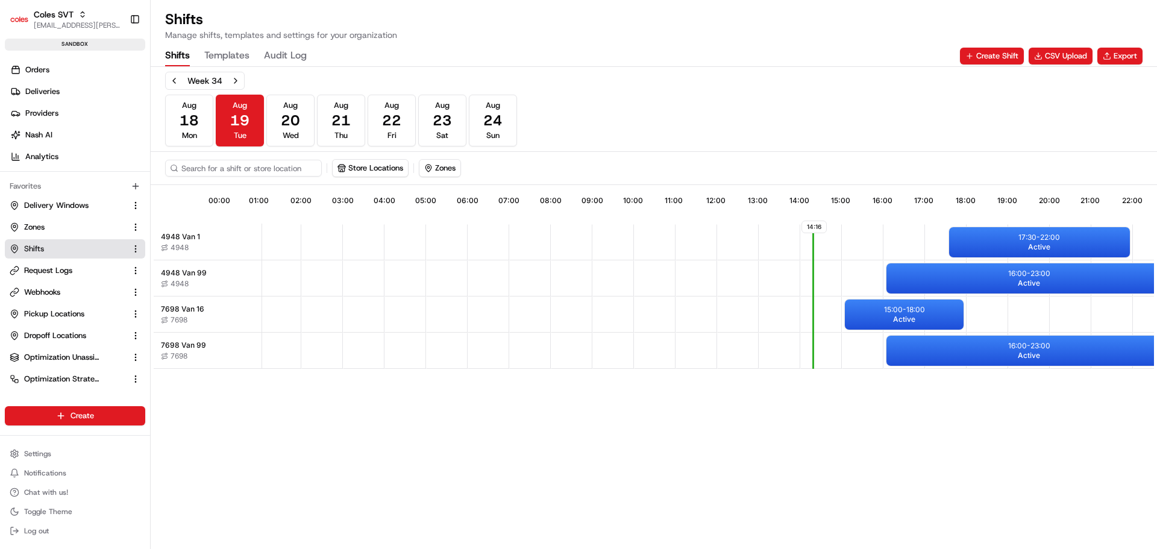
scroll to position [0, 13]
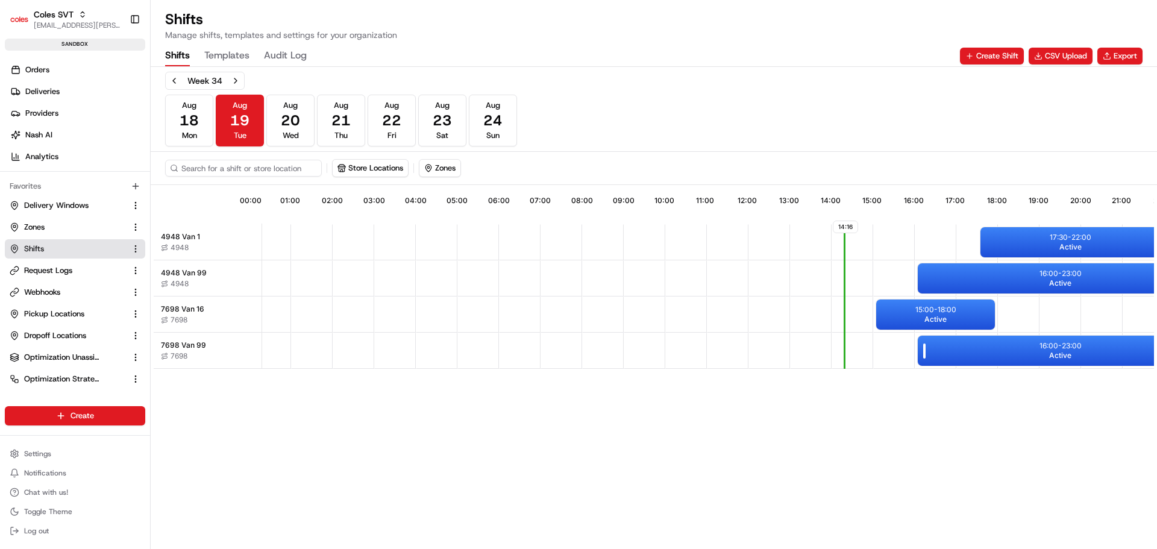
click at [1013, 351] on div "16:00 - 23:00 Active" at bounding box center [1060, 351] width 285 height 30
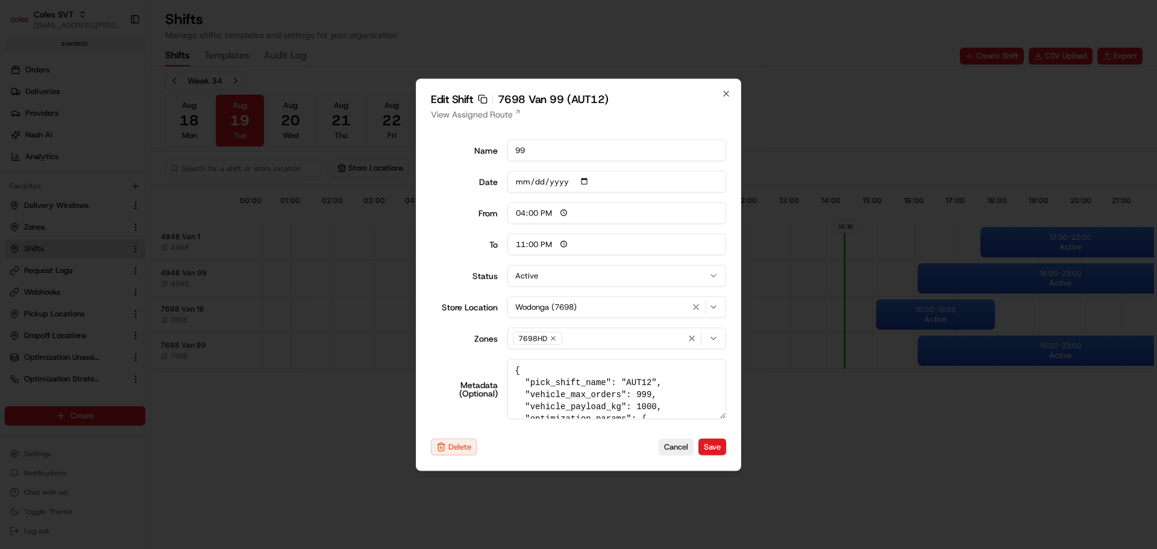
click at [526, 213] on input "16:00" at bounding box center [617, 213] width 219 height 22
type input "12:00"
click at [515, 210] on input "12:00" at bounding box center [617, 213] width 219 height 22
click at [520, 213] on input "12:00" at bounding box center [617, 213] width 219 height 22
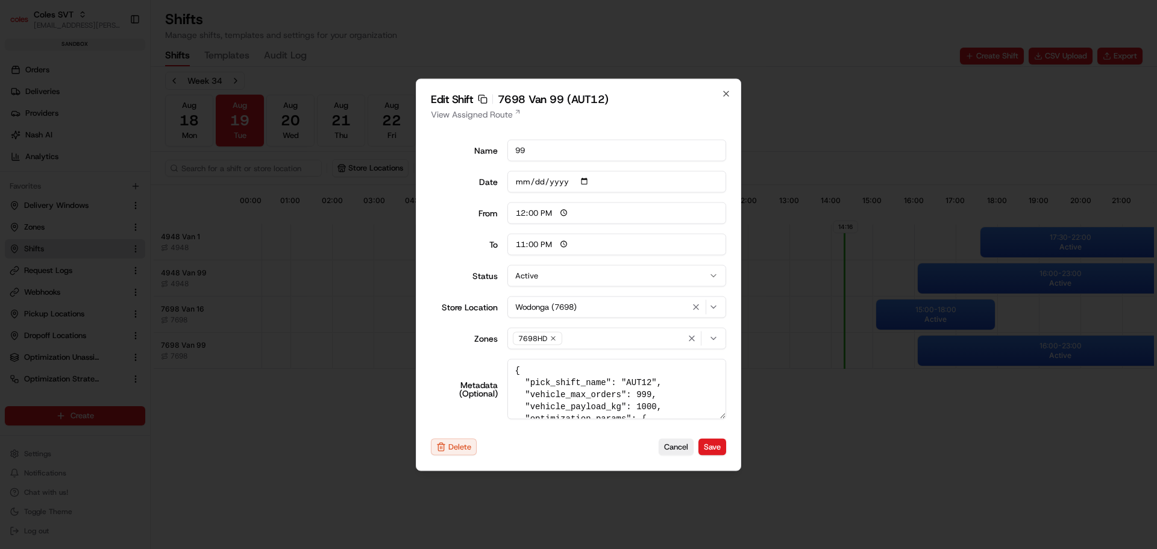
click at [520, 213] on input "12:00" at bounding box center [617, 213] width 219 height 22
type input "17:30"
click at [717, 449] on button "Save" at bounding box center [713, 447] width 28 height 17
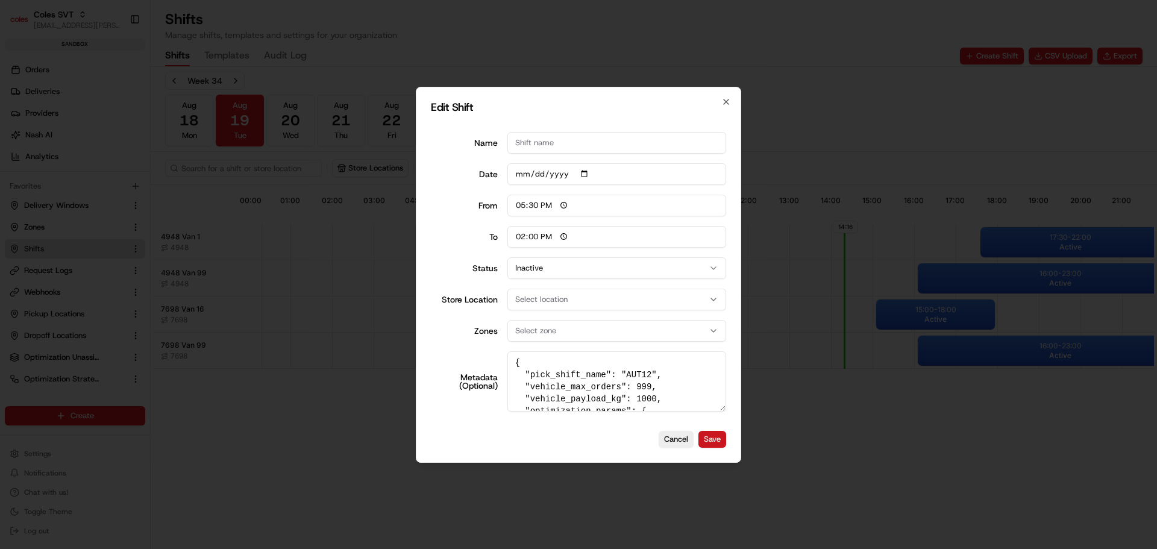
type input "06:00"
type input "14:00"
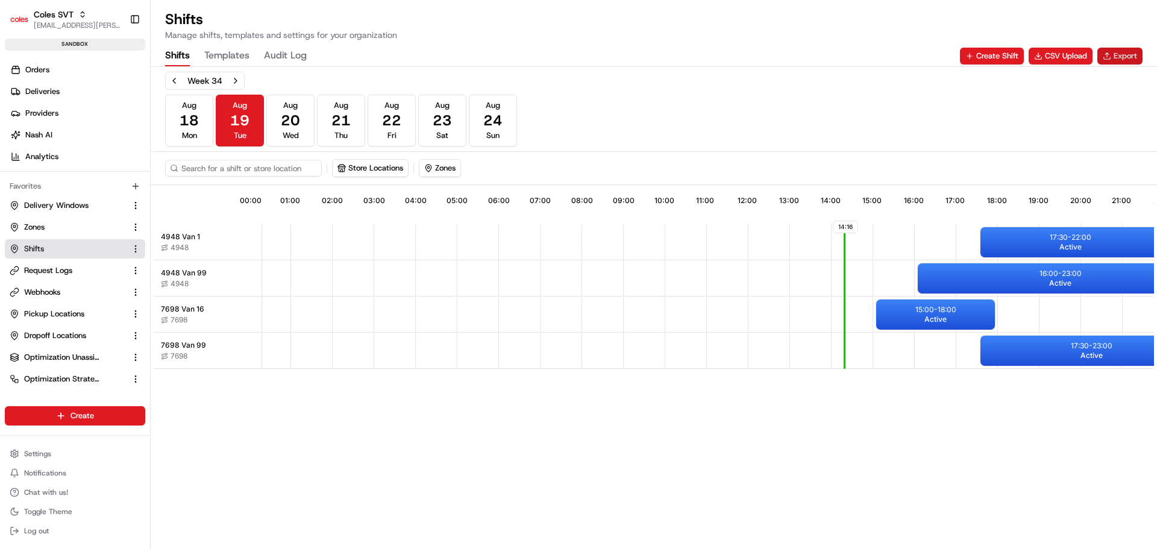
click at [1118, 54] on button "Export" at bounding box center [1120, 56] width 45 height 17
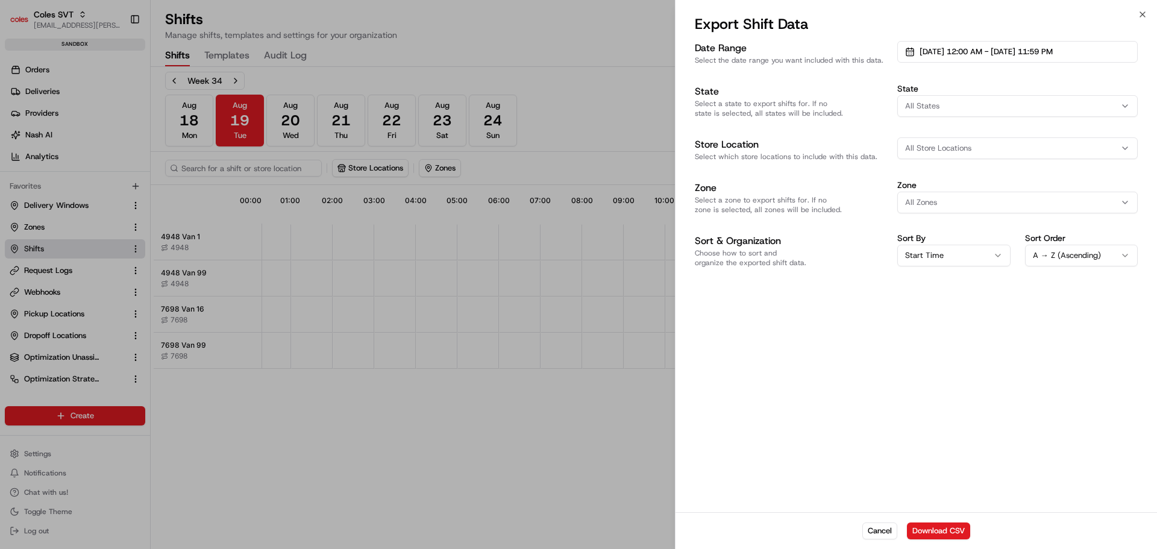
click at [940, 102] on div "All States" at bounding box center [1018, 106] width 235 height 11
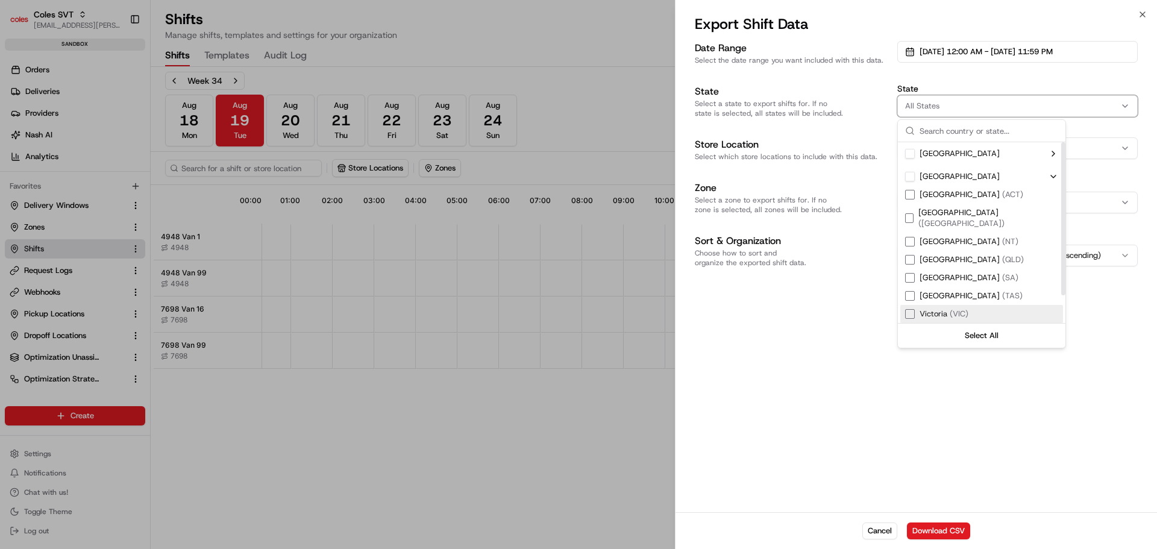
drag, startPoint x: 908, startPoint y: 303, endPoint x: 915, endPoint y: 303, distance: 6.6
click at [908, 309] on div "Suggestions" at bounding box center [910, 314] width 10 height 10
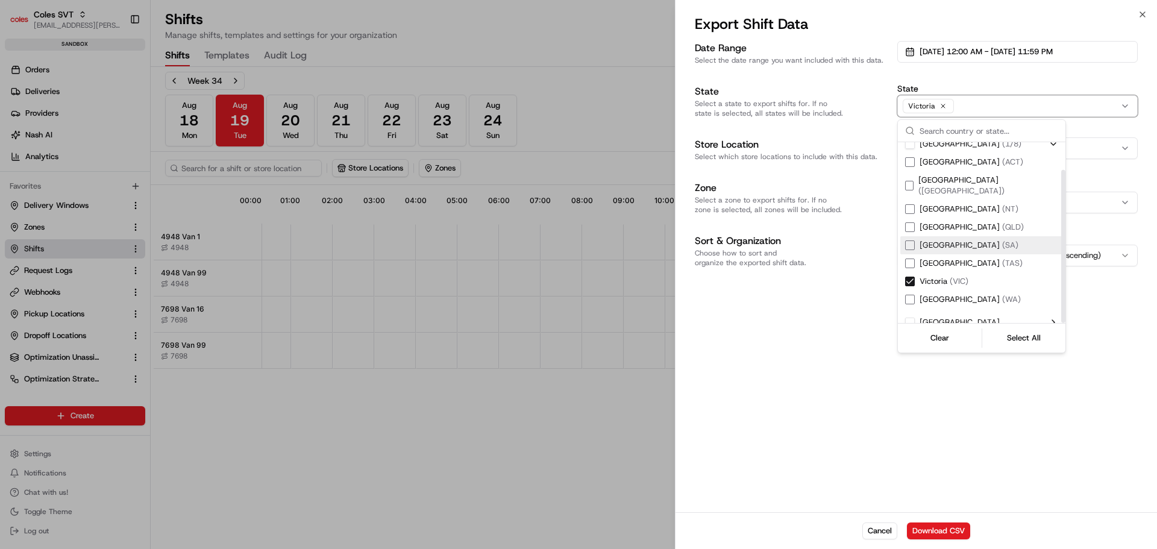
click at [908, 241] on div "Suggestions" at bounding box center [910, 246] width 10 height 10
click at [872, 295] on div "Date Range Select the date range you want included with this data. 01/08/2025 1…" at bounding box center [917, 276] width 482 height 474
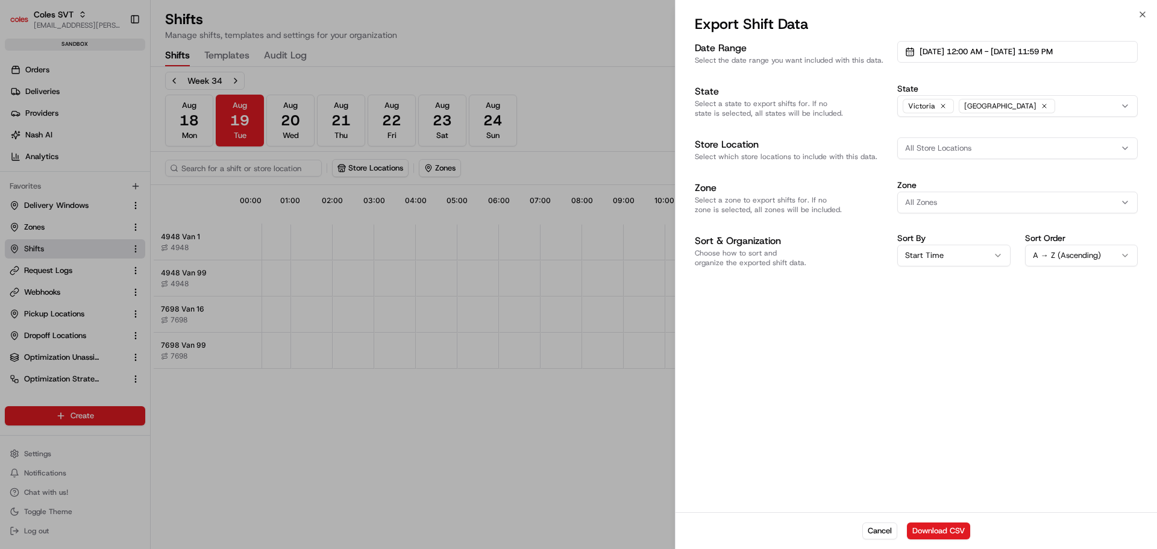
click at [970, 152] on span "All Store Locations" at bounding box center [938, 148] width 66 height 11
click at [967, 200] on span "Wodonga (7698)" at bounding box center [992, 195] width 148 height 11
click at [935, 174] on input "7698" at bounding box center [991, 174] width 143 height 24
click at [934, 174] on input "7698" at bounding box center [991, 174] width 143 height 24
type input "4948"
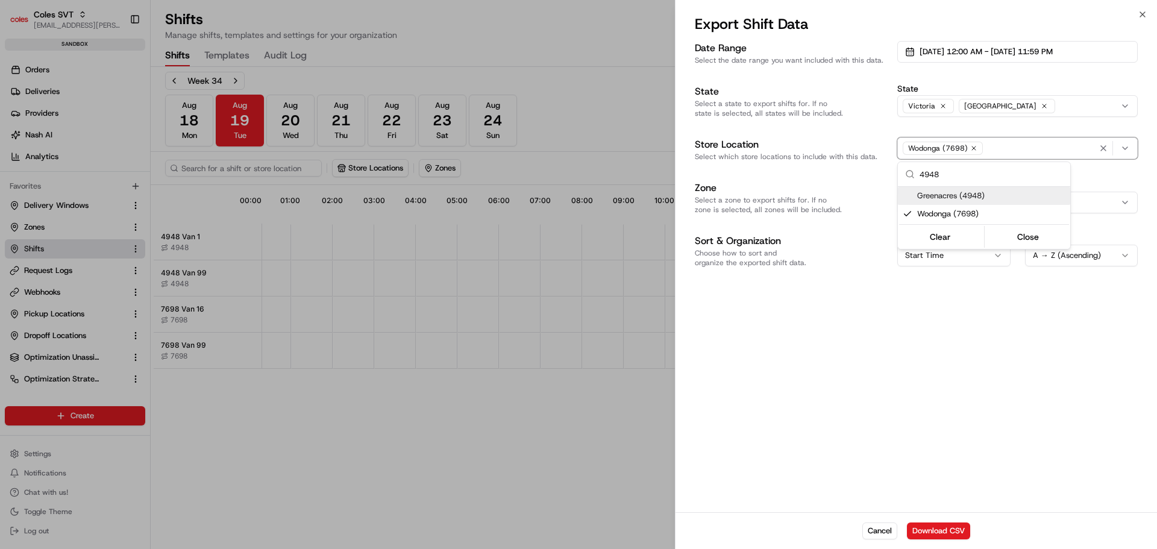
click at [945, 197] on span "Greenacres (4948)" at bounding box center [992, 195] width 148 height 11
click at [1010, 231] on button "Close" at bounding box center [1028, 236] width 83 height 17
click at [1002, 200] on div "All Zones" at bounding box center [1018, 202] width 235 height 11
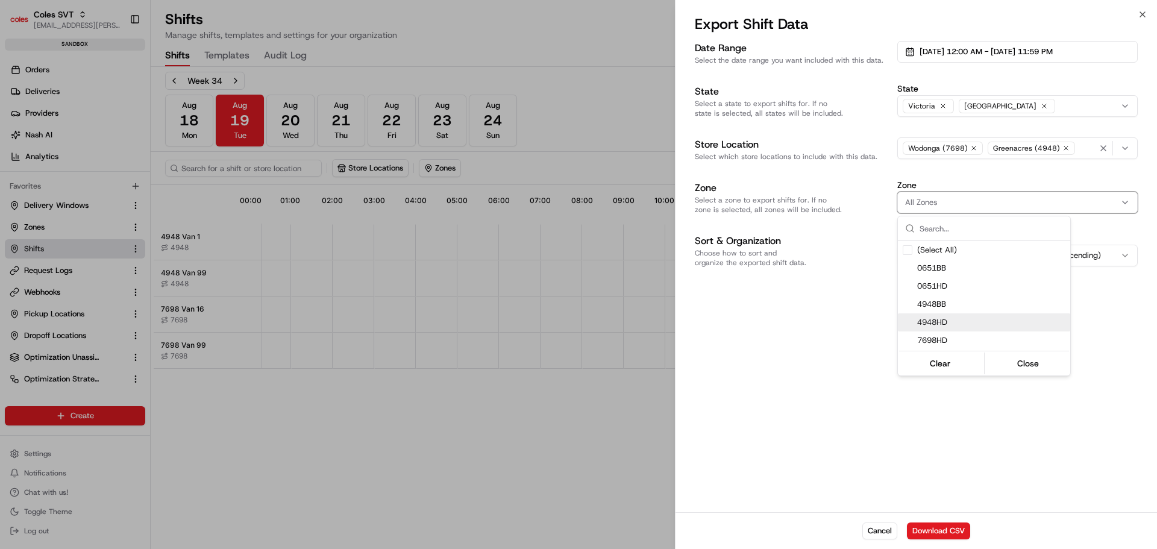
click at [946, 324] on span "4948HD" at bounding box center [992, 322] width 148 height 11
click at [933, 338] on span "7698HD" at bounding box center [992, 340] width 148 height 11
click at [826, 321] on div at bounding box center [578, 274] width 1157 height 549
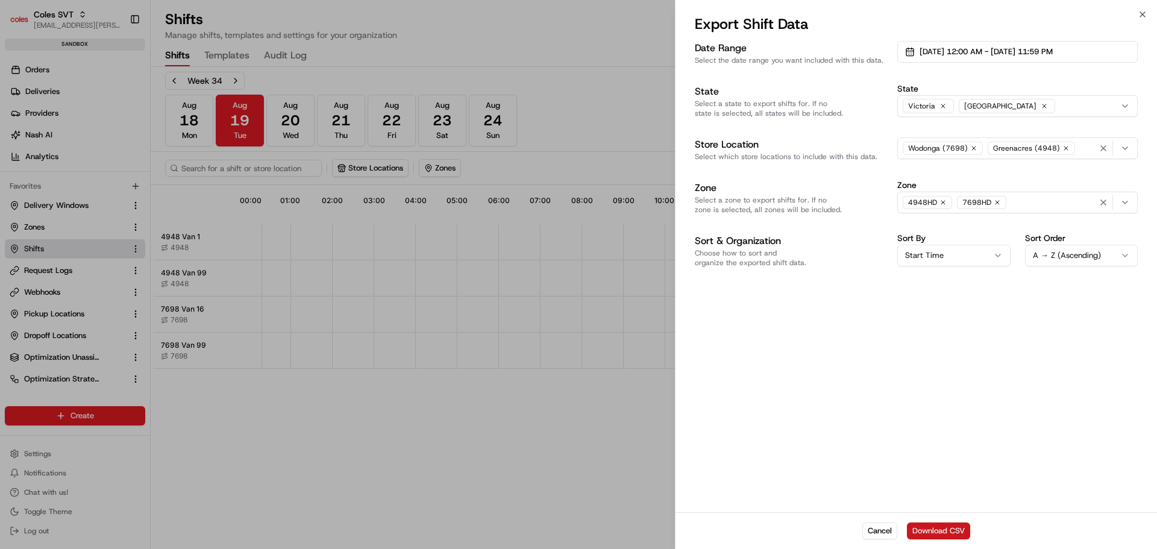
click at [930, 529] on button "Download CSV" at bounding box center [938, 531] width 63 height 17
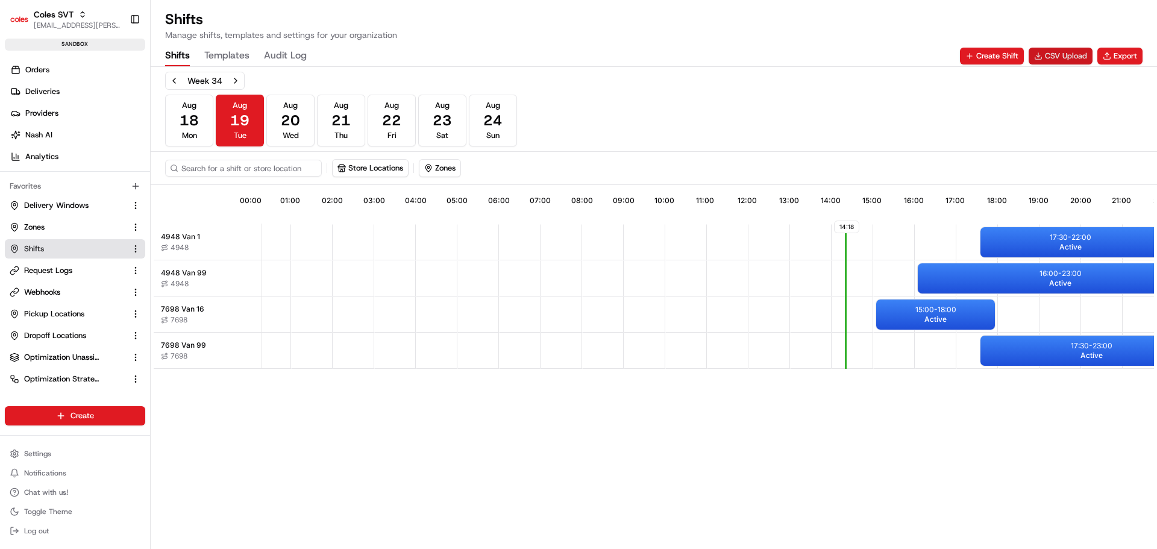
click at [1072, 53] on button "CSV Upload" at bounding box center [1061, 56] width 64 height 17
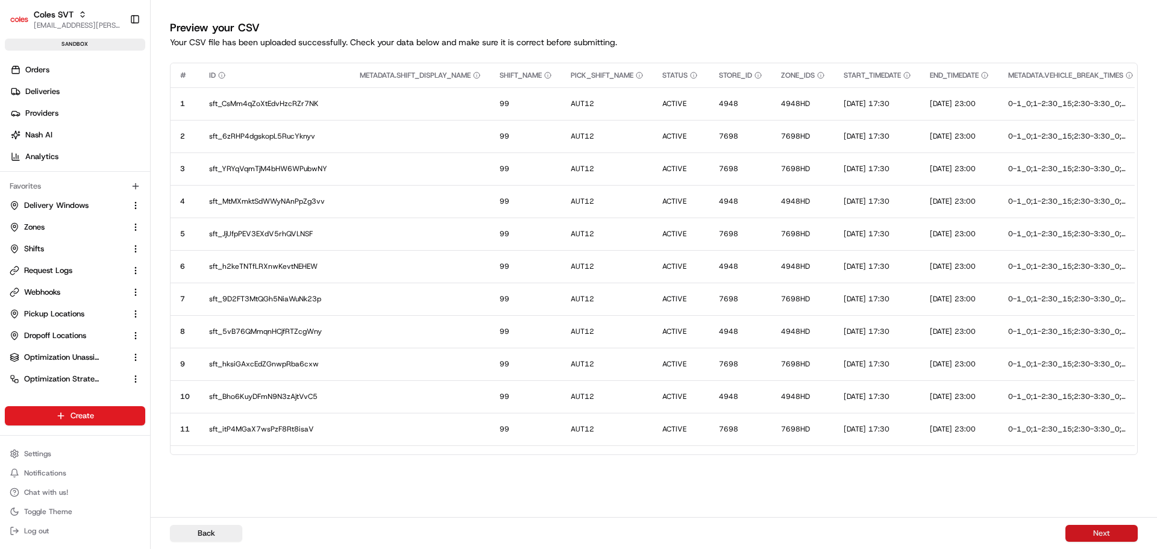
click at [1091, 532] on button "Next" at bounding box center [1102, 533] width 72 height 17
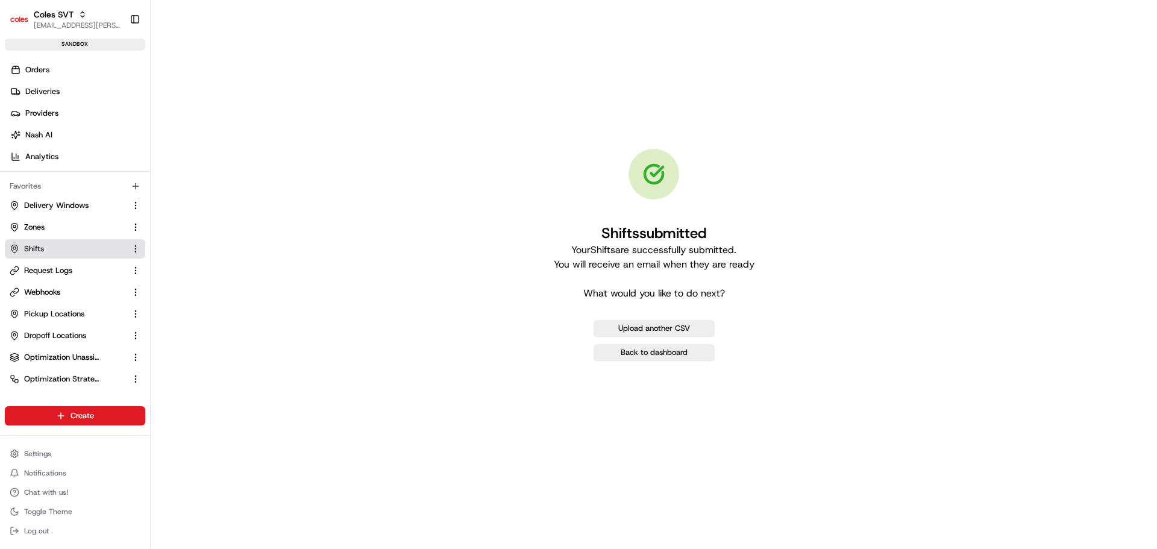
drag, startPoint x: 37, startPoint y: 248, endPoint x: 74, endPoint y: 248, distance: 36.8
click at [38, 248] on span "Shifts" at bounding box center [34, 249] width 20 height 11
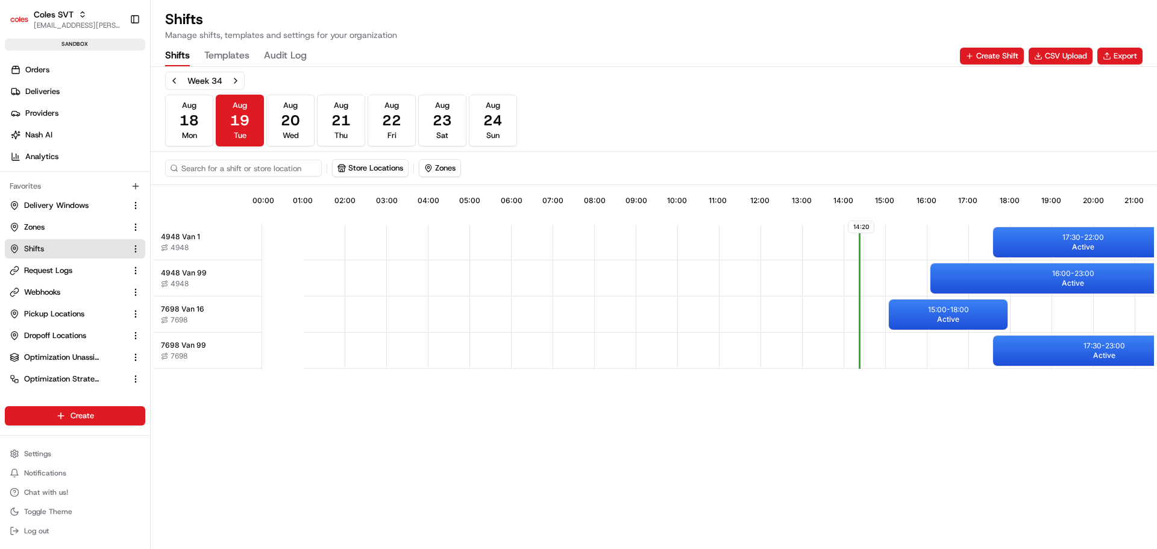
scroll to position [0, 106]
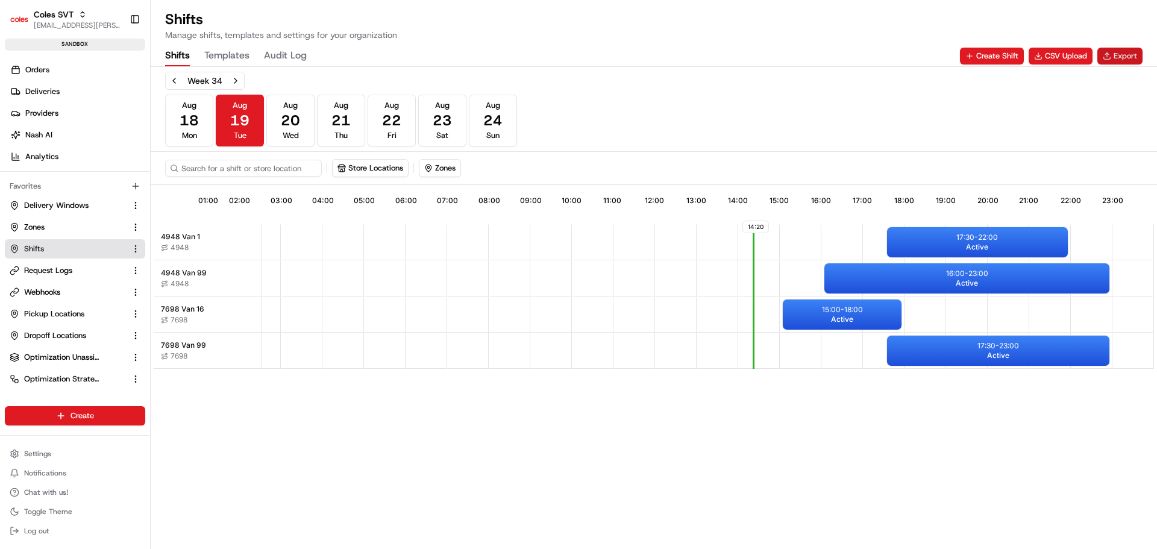
click at [1121, 56] on button "Export" at bounding box center [1120, 56] width 45 height 17
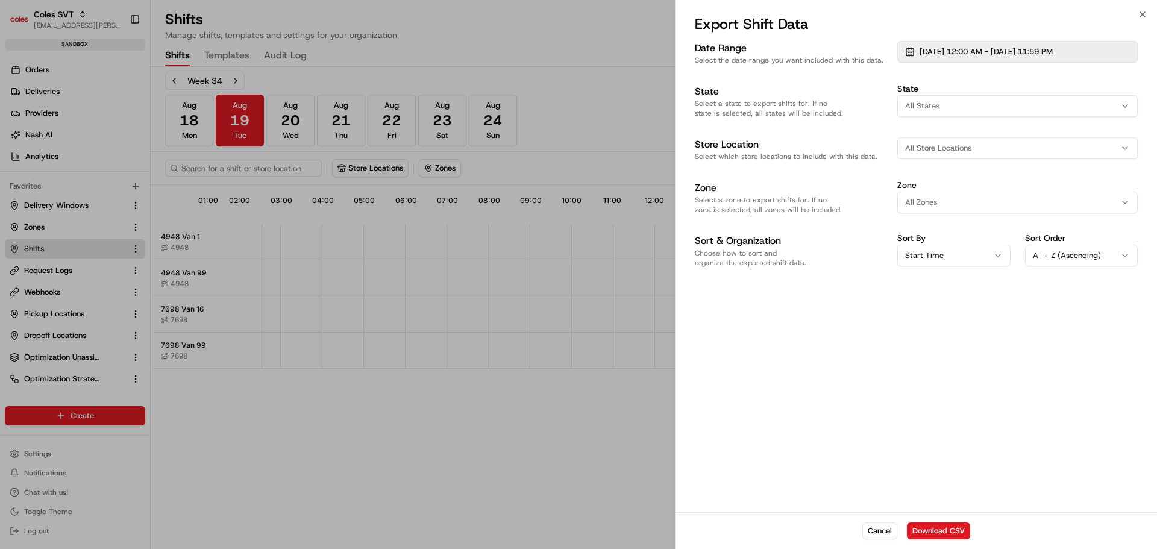
click at [1104, 52] on button "01/08/2025 12:00 AM - 31/08/2025 11:59 PM" at bounding box center [1018, 52] width 241 height 22
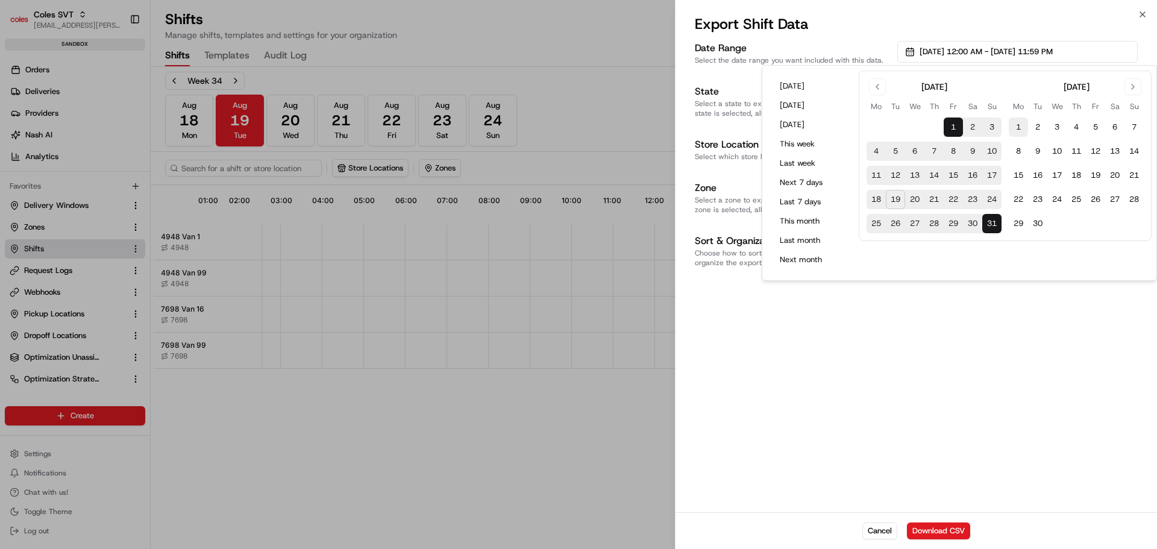
click at [1018, 127] on button "1" at bounding box center [1018, 127] width 19 height 19
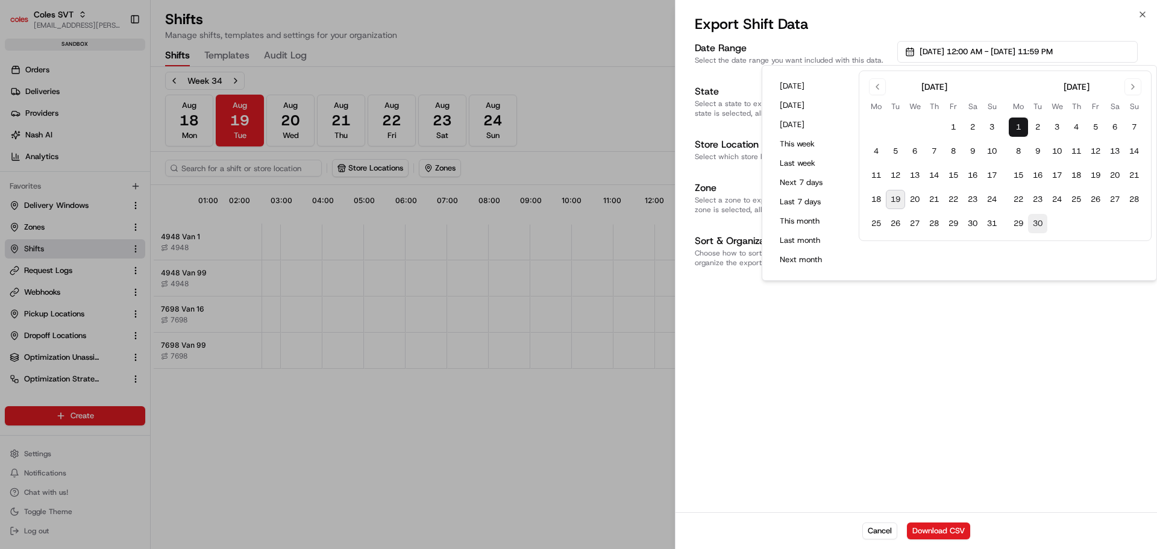
click at [1035, 225] on button "30" at bounding box center [1037, 223] width 19 height 19
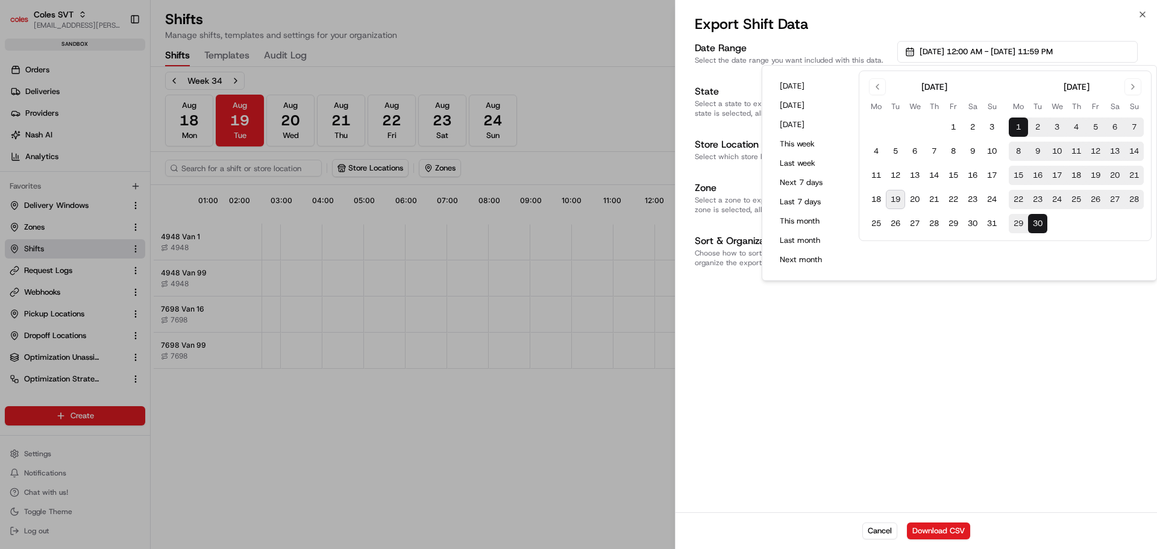
click at [970, 364] on div "Date Range Select the date range you want included with this data. 01/09/2025 1…" at bounding box center [917, 276] width 482 height 474
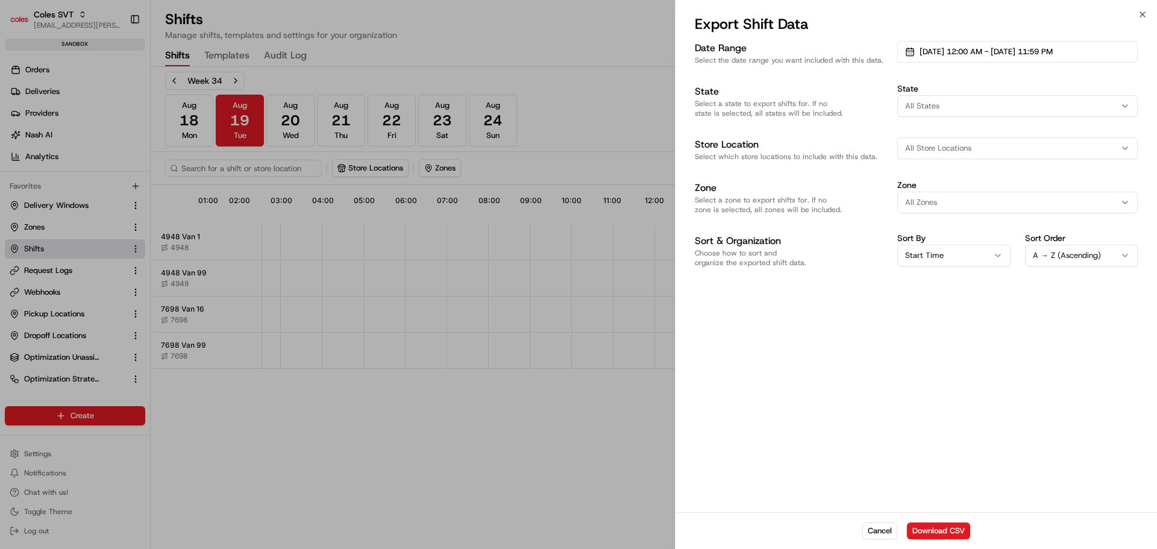
click at [924, 196] on button "All Zones" at bounding box center [1018, 203] width 241 height 22
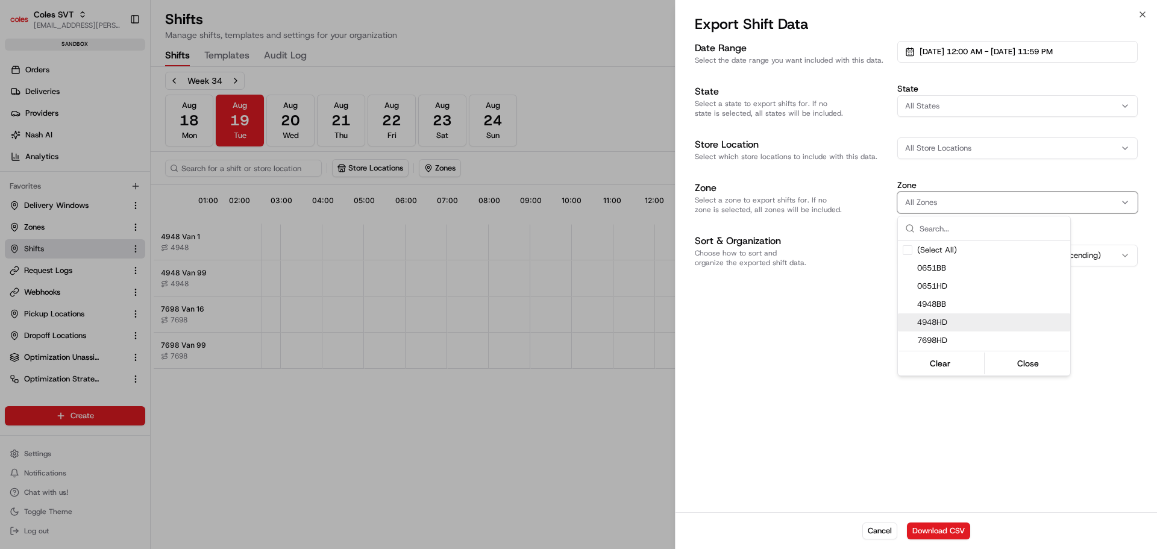
click at [954, 324] on span "4948HD" at bounding box center [992, 322] width 148 height 11
click at [954, 338] on span "7698HD" at bounding box center [992, 340] width 148 height 11
drag, startPoint x: 790, startPoint y: 298, endPoint x: 834, endPoint y: 301, distance: 43.5
click at [791, 298] on div at bounding box center [578, 274] width 1157 height 549
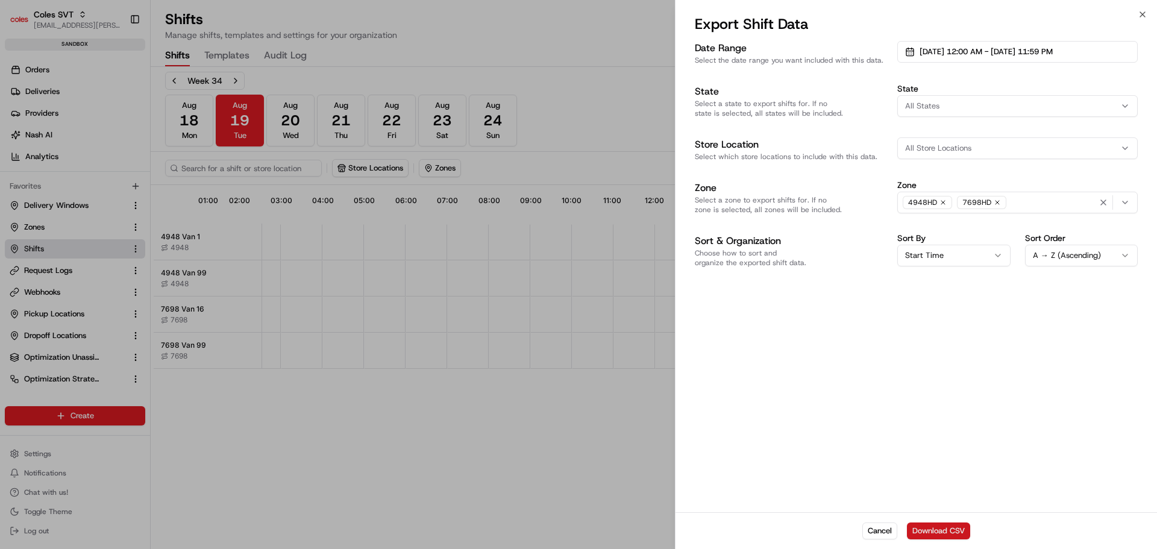
click at [940, 527] on button "Download CSV" at bounding box center [938, 531] width 63 height 17
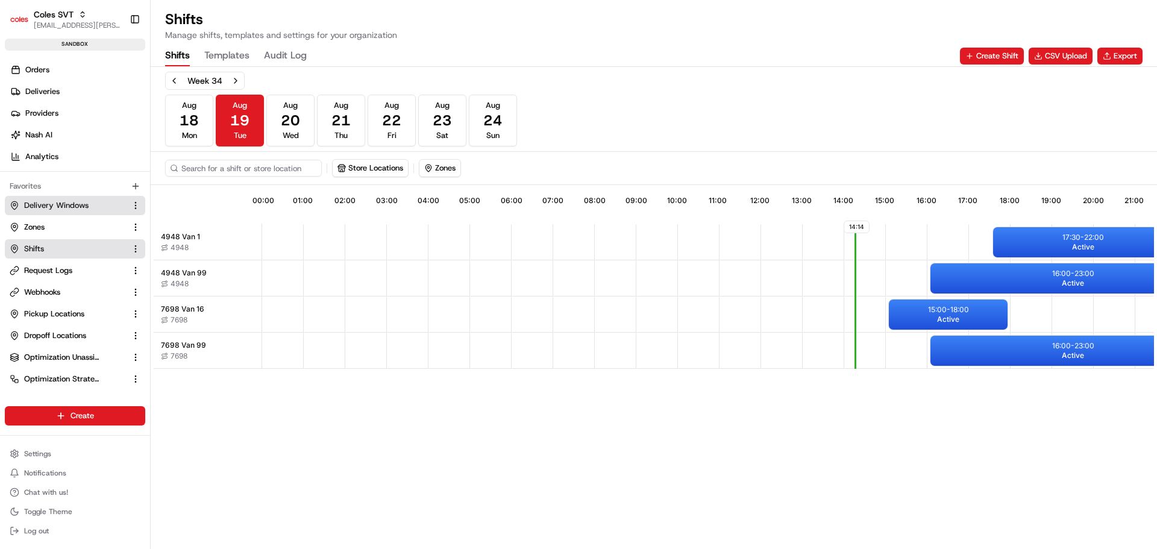
click at [58, 205] on span "Delivery Windows" at bounding box center [56, 205] width 65 height 11
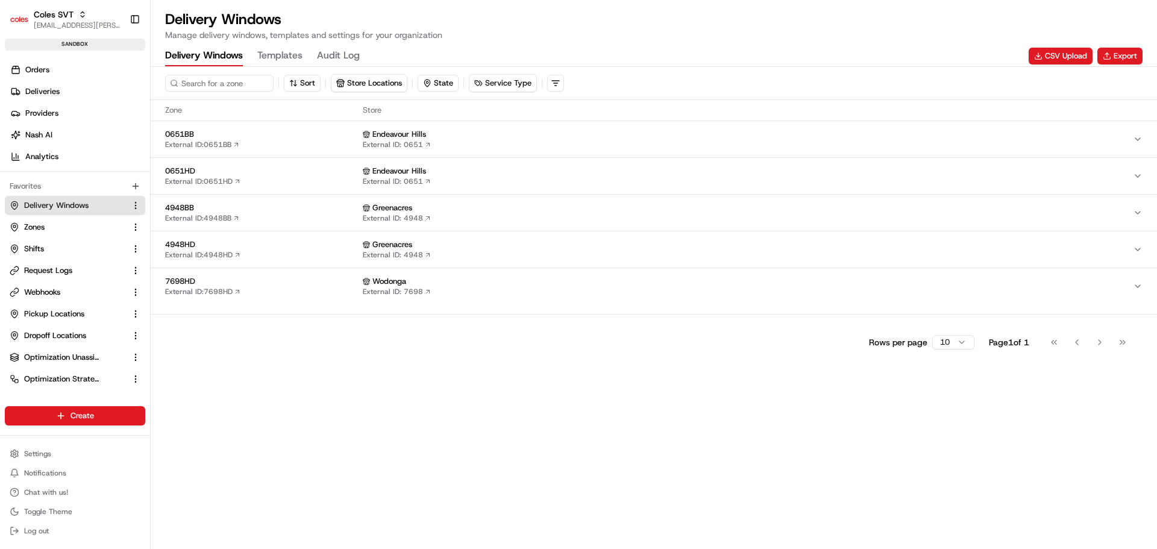
click at [300, 282] on span "7698HD" at bounding box center [261, 281] width 193 height 11
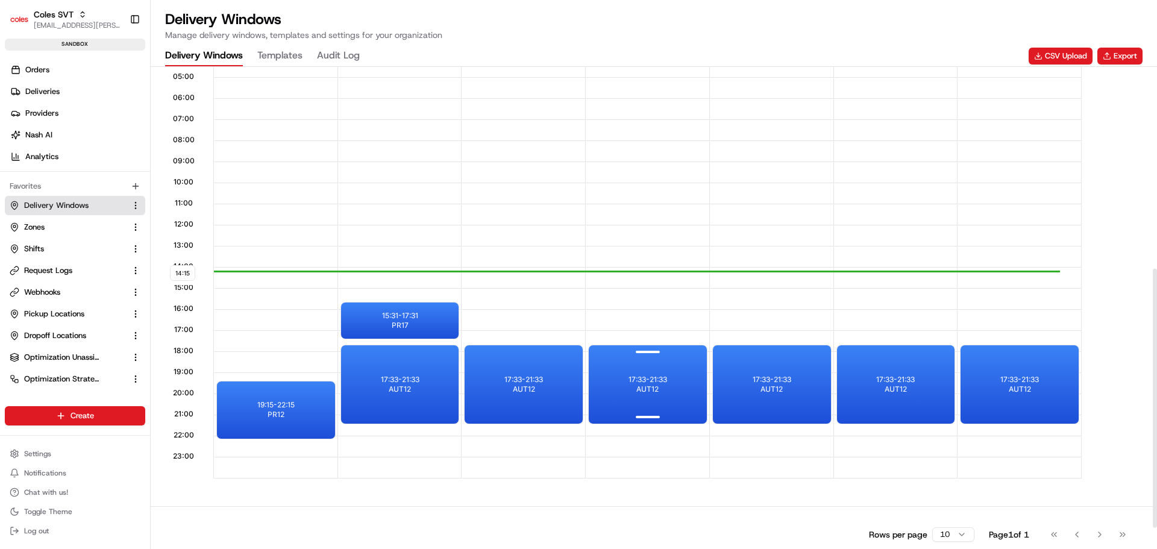
scroll to position [414, 0]
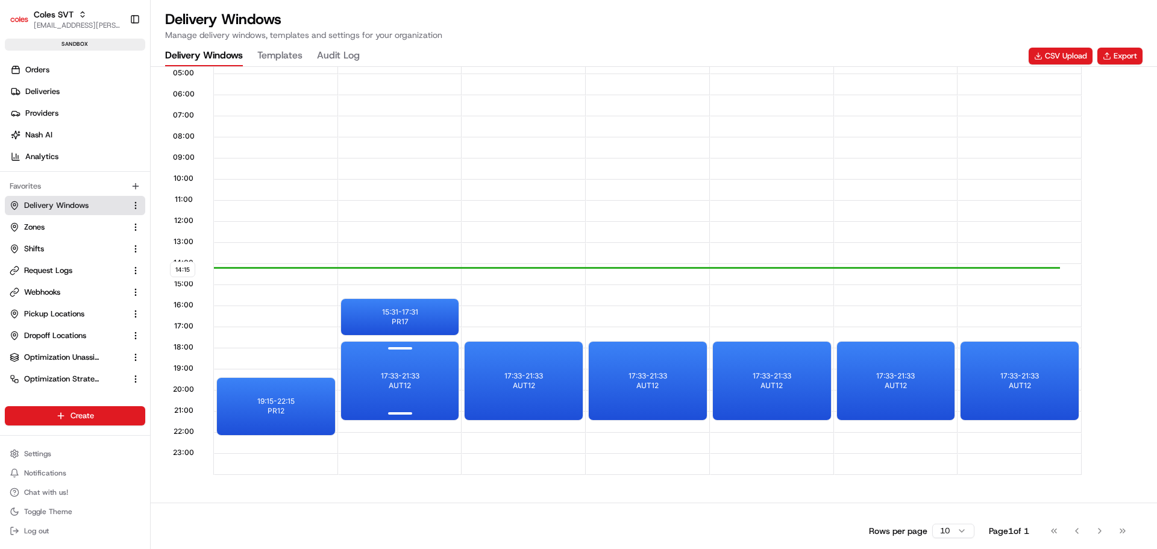
click at [421, 417] on div at bounding box center [400, 412] width 48 height 15
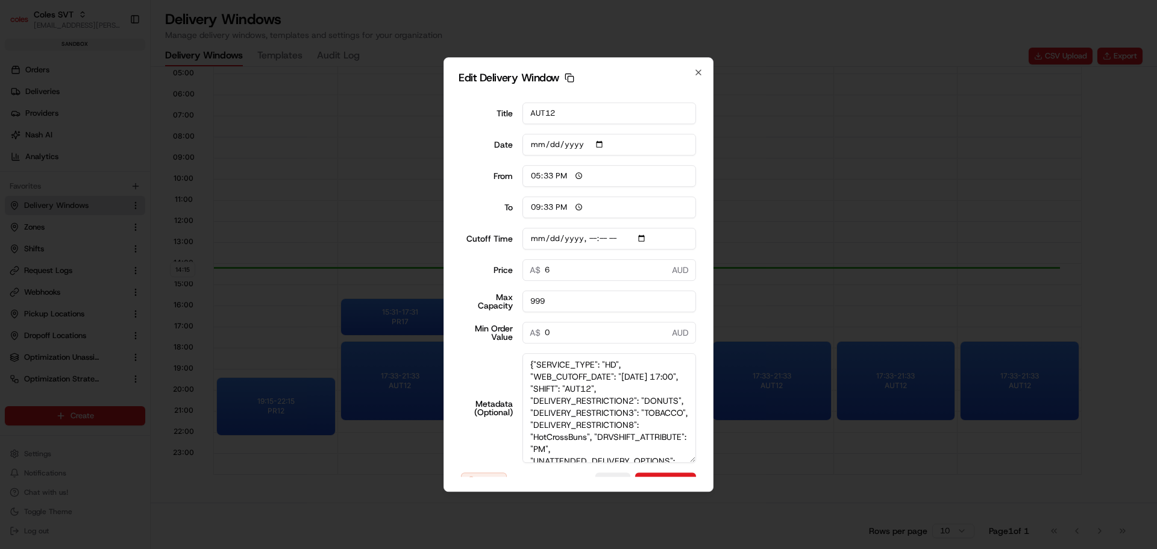
drag, startPoint x: 693, startPoint y: 411, endPoint x: 694, endPoint y: 484, distance: 73.6
click at [694, 484] on div "Edit Delivery Window Copy dlw_JaTjMwU7pN4EhJKanbVMQc_07:33_11:33 Title AUT12 Da…" at bounding box center [579, 274] width 270 height 435
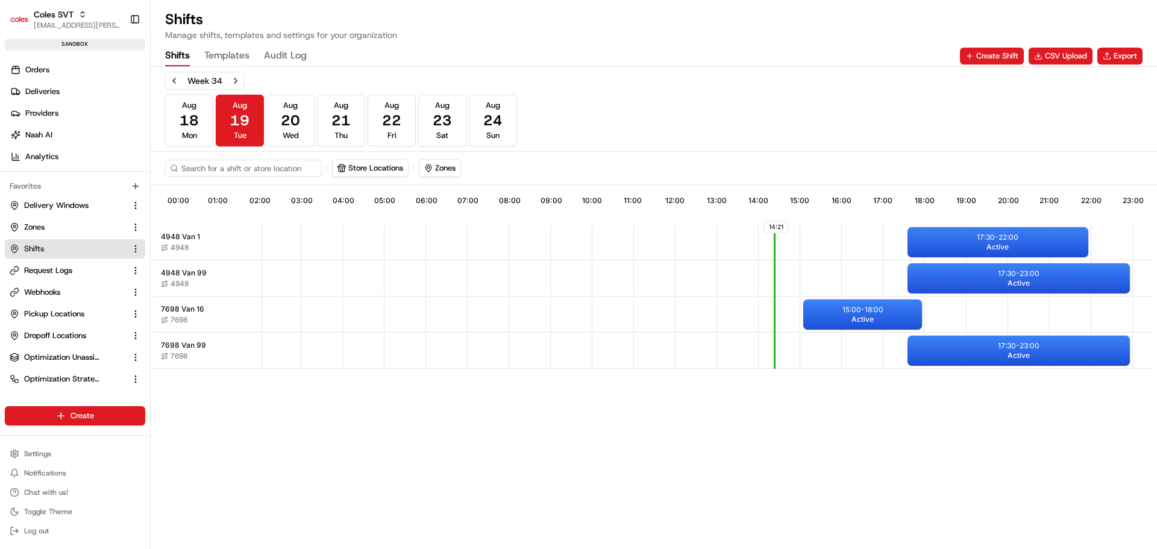
scroll to position [0, 92]
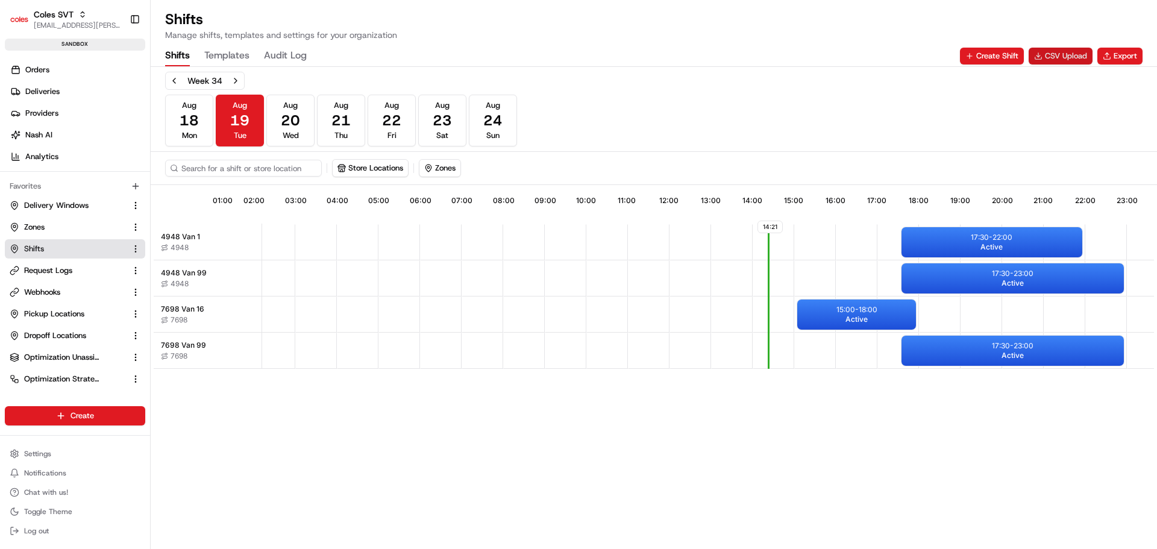
click at [1071, 58] on button "CSV Upload" at bounding box center [1061, 56] width 64 height 17
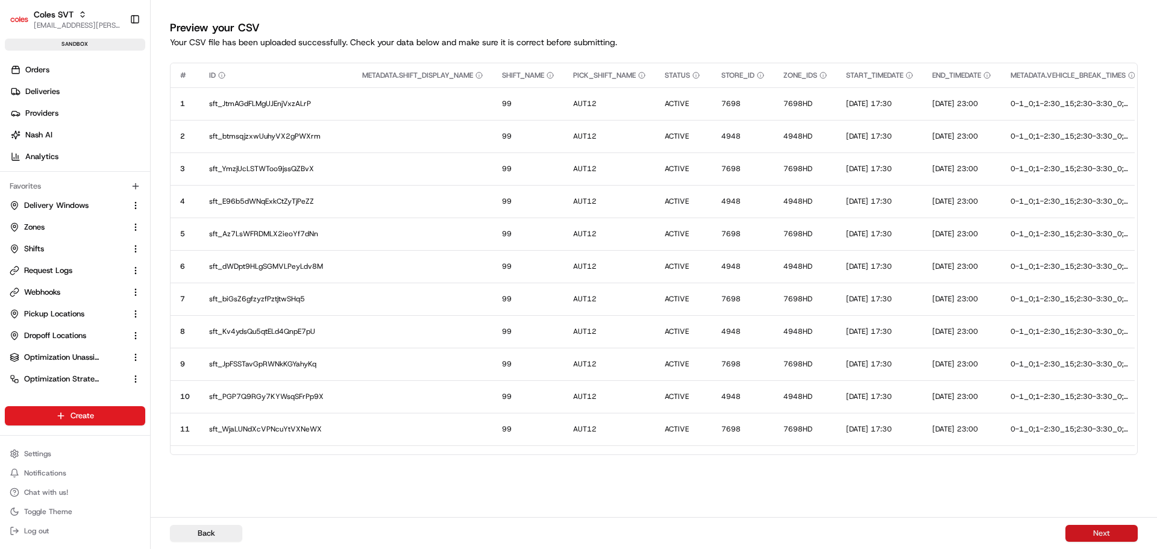
click at [1095, 530] on button "Next" at bounding box center [1102, 533] width 72 height 17
